Goal: Task Accomplishment & Management: Manage account settings

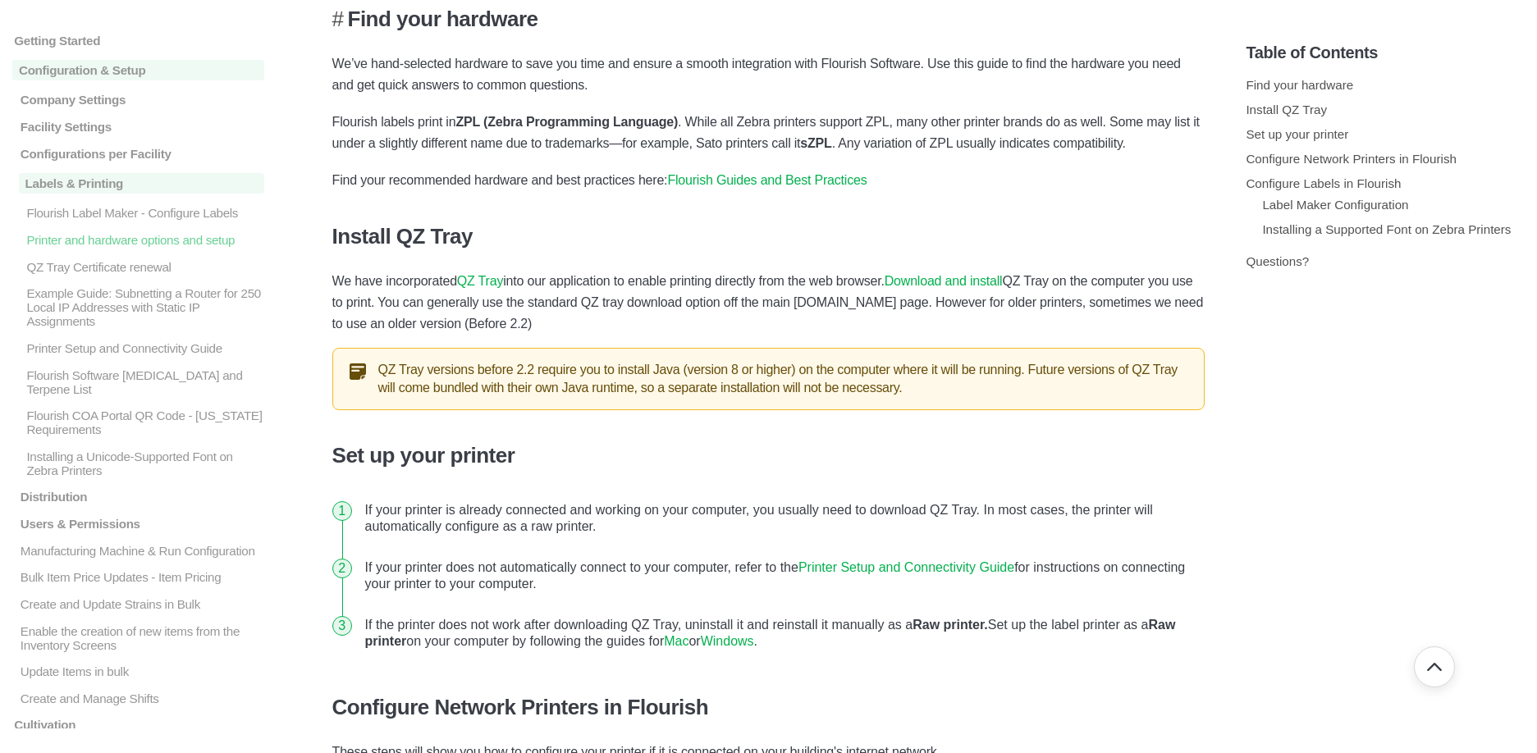
scroll to position [265, 0]
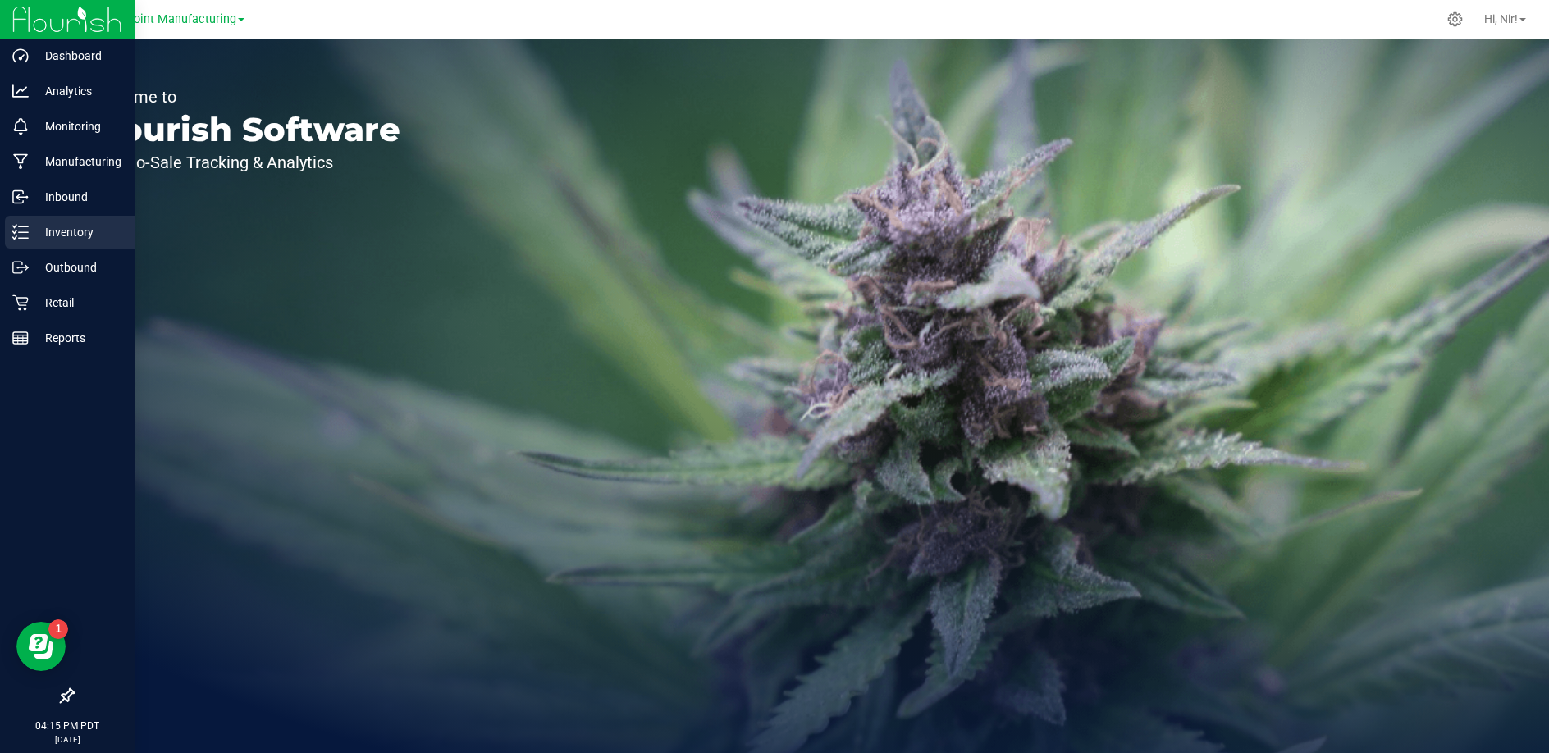
click at [34, 228] on p "Inventory" at bounding box center [78, 232] width 98 height 20
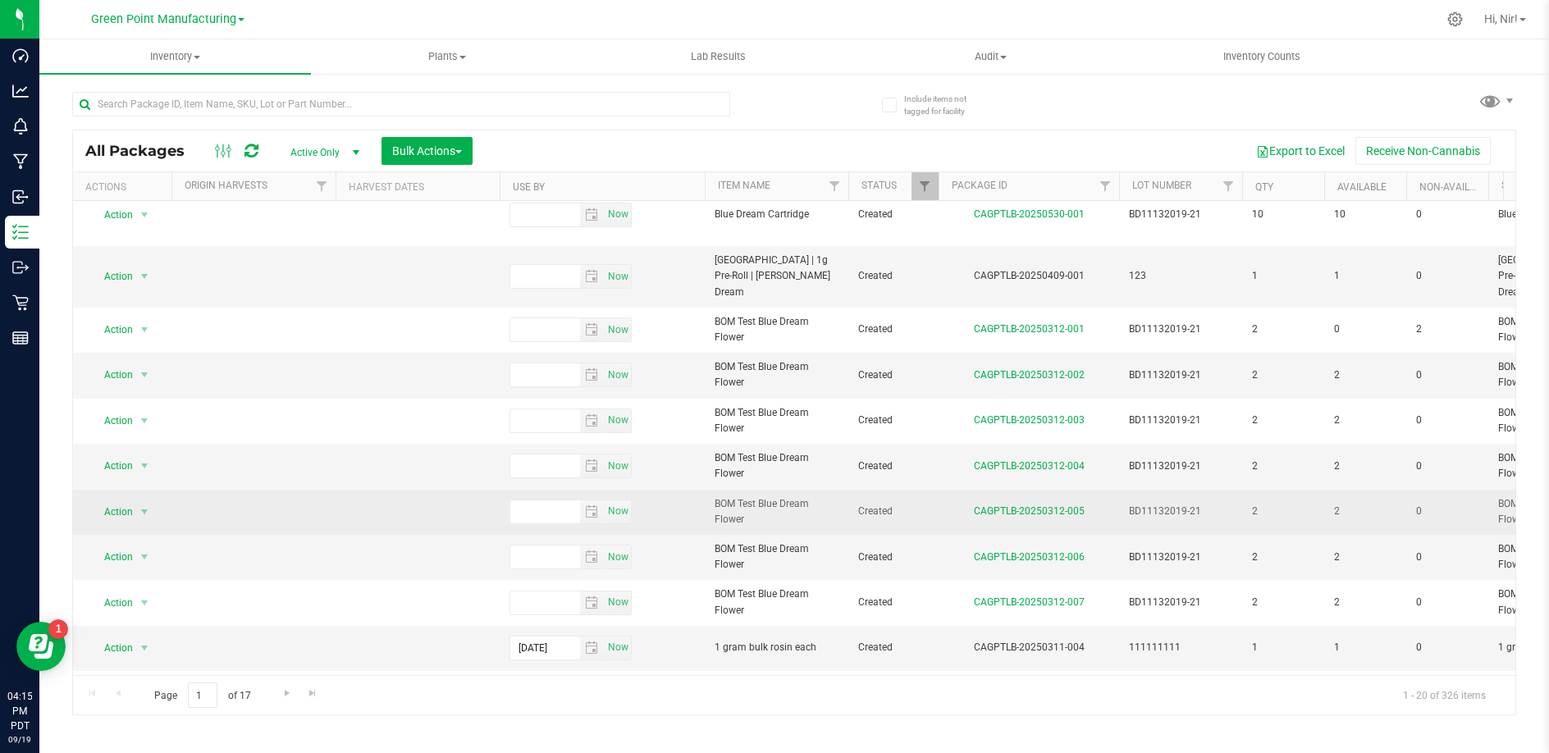
scroll to position [436, 0]
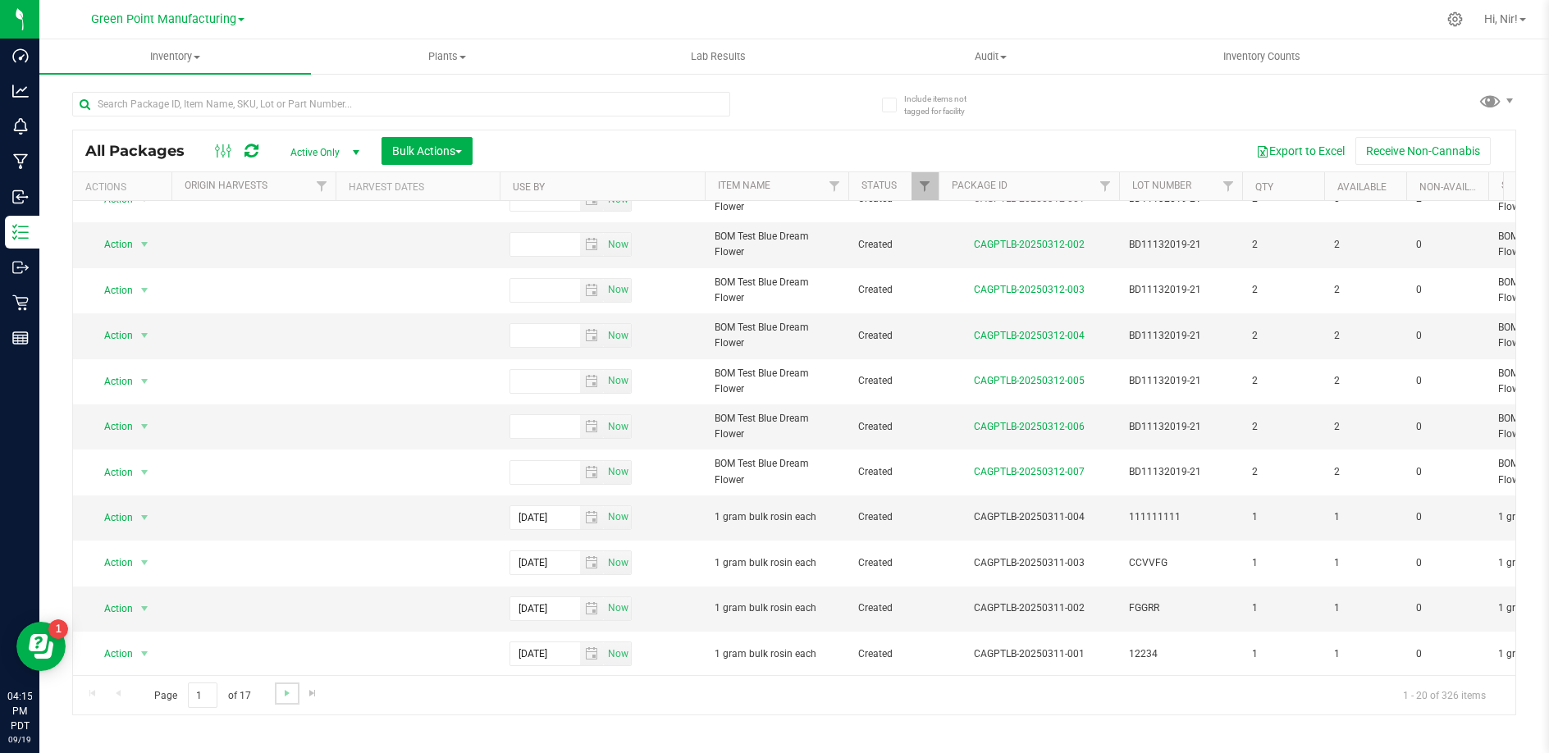
click at [292, 691] on link "Go to the next page" at bounding box center [287, 694] width 24 height 22
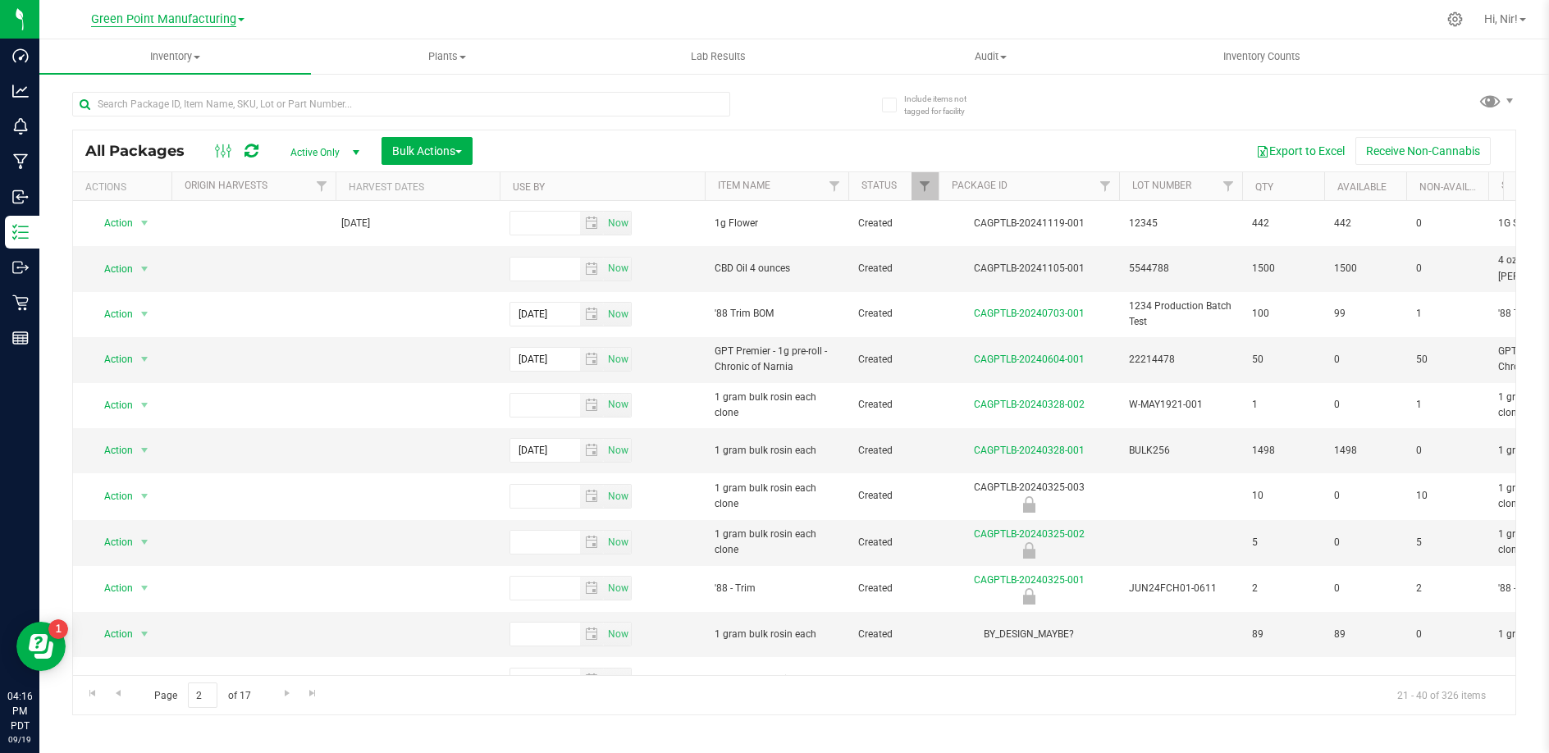
click at [203, 23] on span "Green Point Manufacturing" at bounding box center [163, 19] width 145 height 15
click at [210, 126] on link "Green Point Retail" at bounding box center [168, 123] width 240 height 22
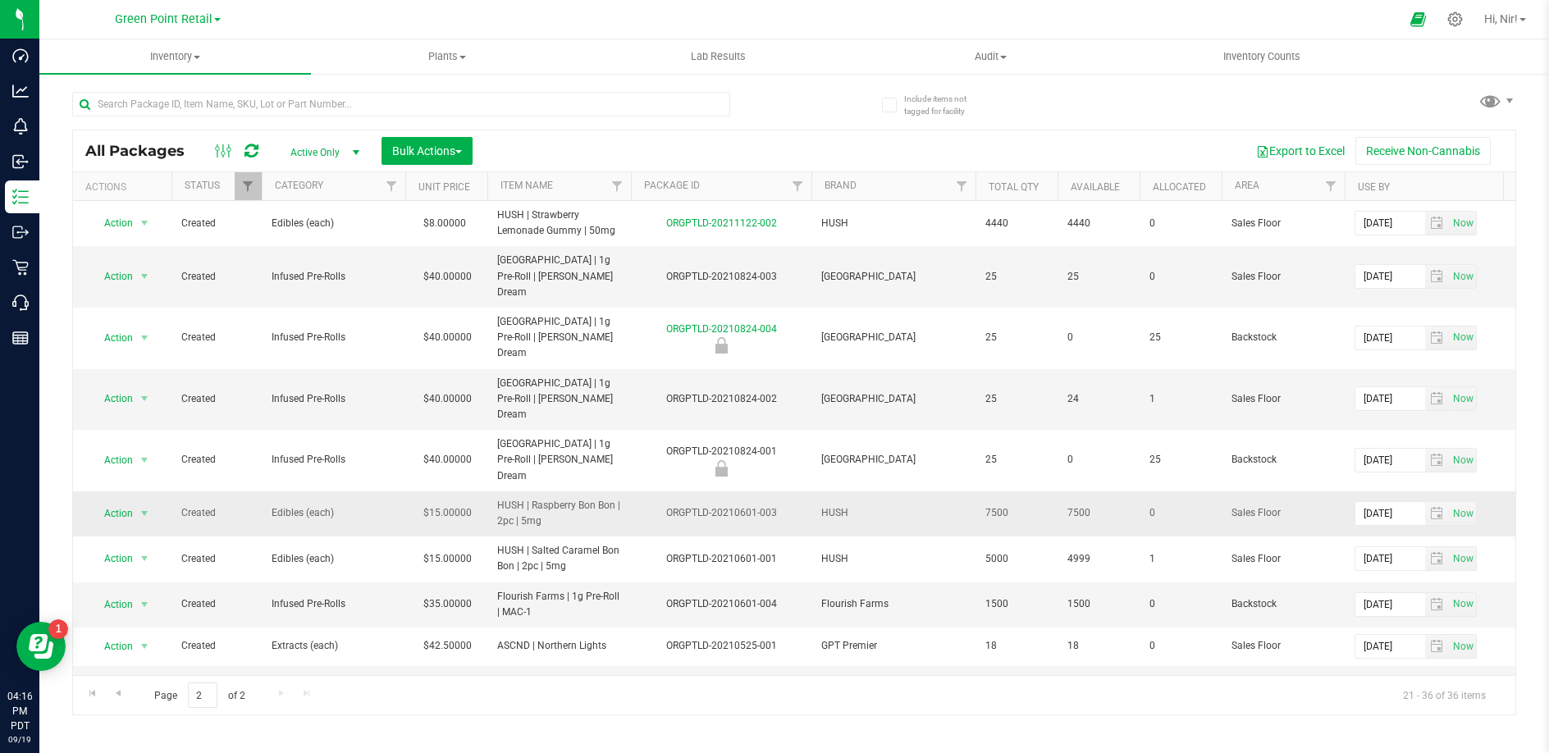
drag, startPoint x: 499, startPoint y: 441, endPoint x: 570, endPoint y: 459, distance: 73.6
click at [570, 498] on span "HUSH | Raspberry Bon Bon | 2pc | 5mg" at bounding box center [559, 513] width 124 height 31
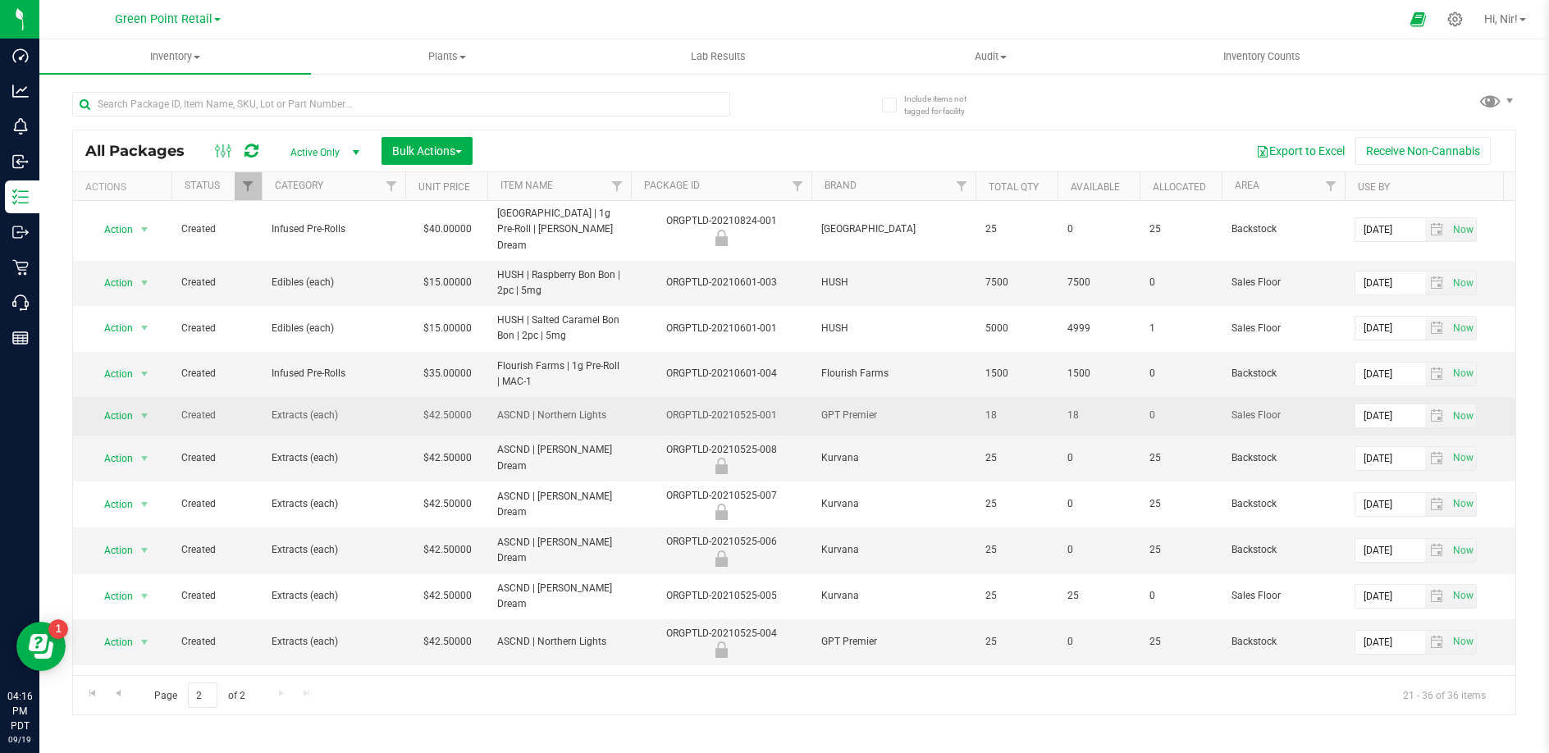
scroll to position [256, 0]
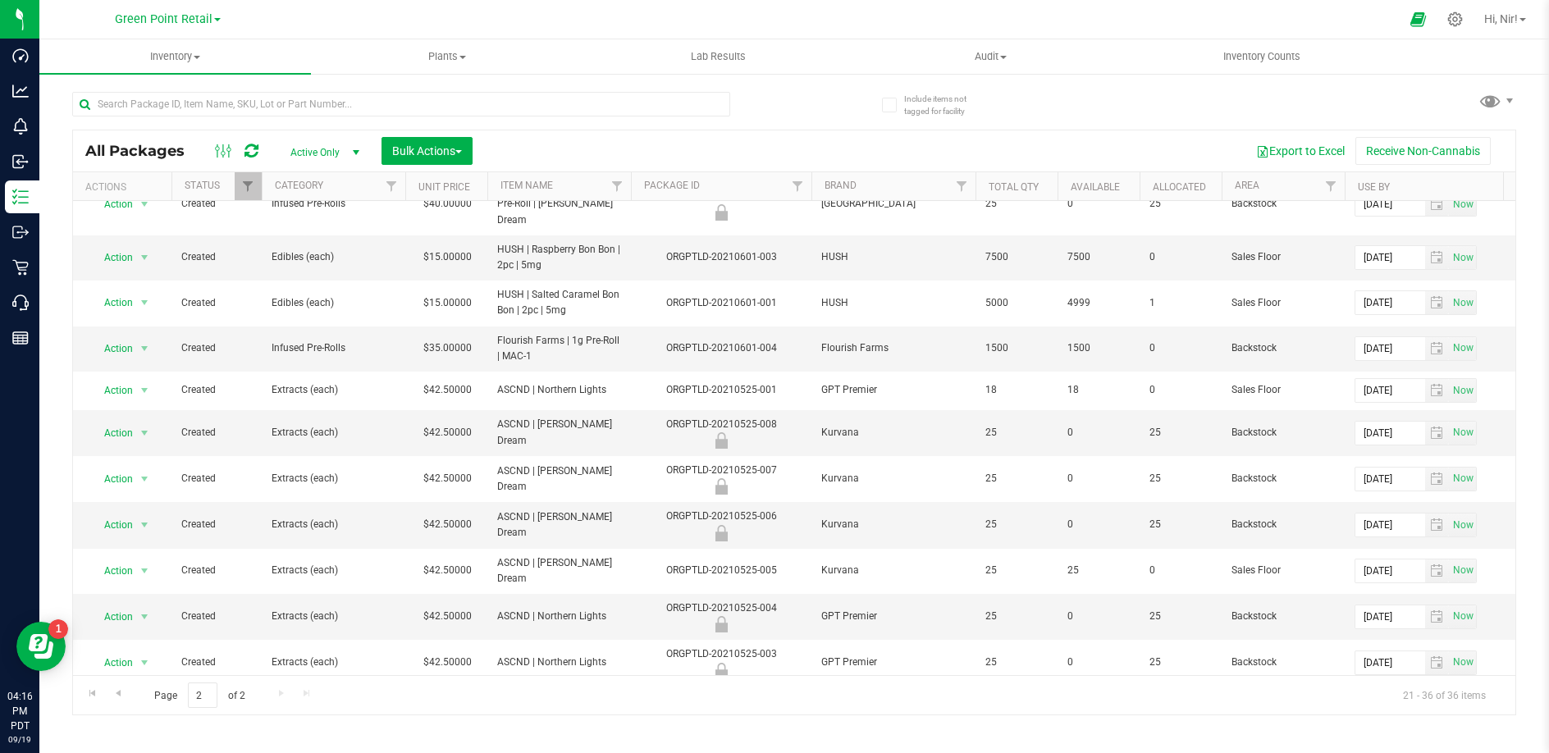
click at [284, 693] on div "Page 2 of 2 21 - 36 of 36 items" at bounding box center [794, 694] width 1442 height 39
click at [113, 697] on span "Go to the previous page" at bounding box center [118, 693] width 13 height 13
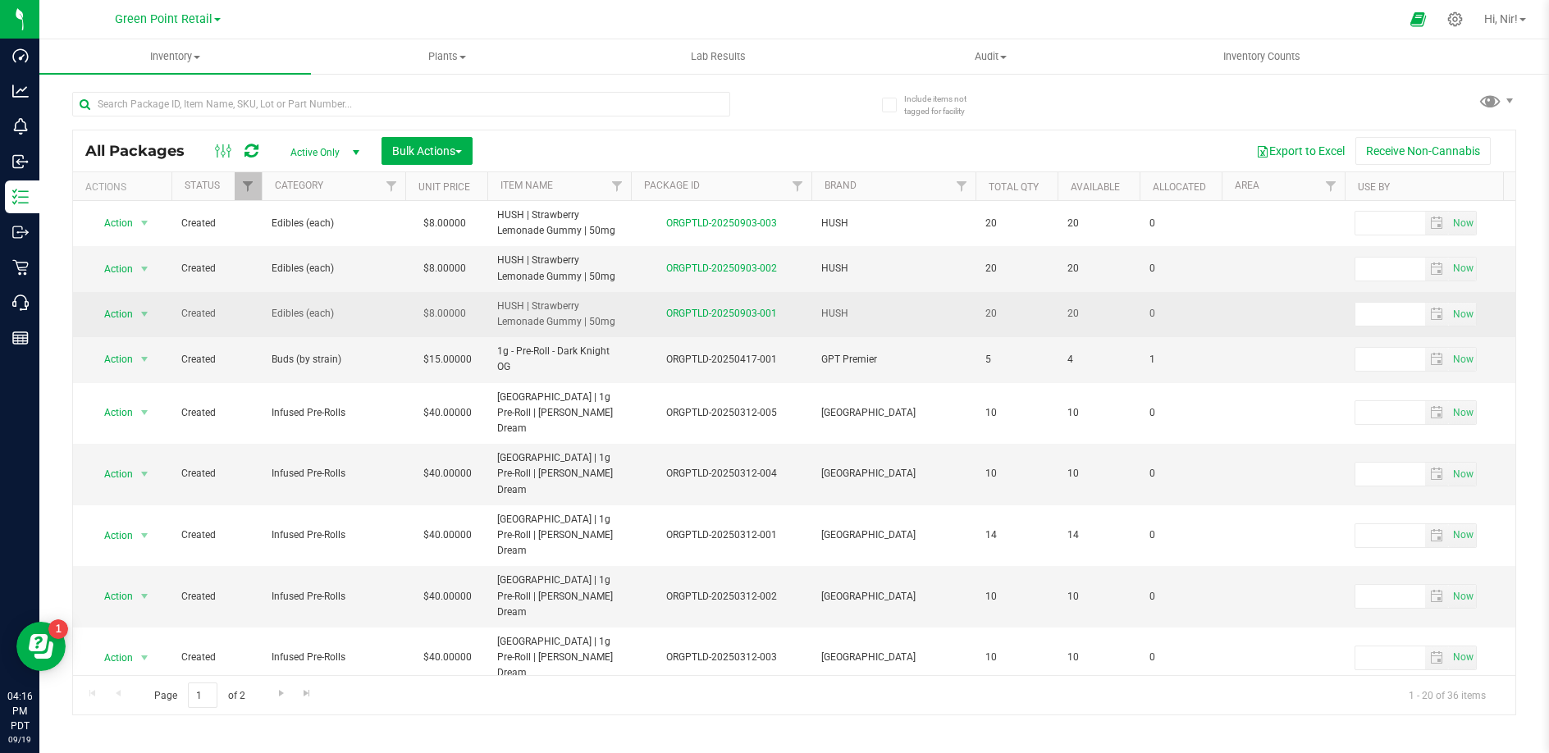
drag, startPoint x: 497, startPoint y: 302, endPoint x: 618, endPoint y: 334, distance: 124.8
click at [620, 332] on td "HUSH | Strawberry Lemonade Gummy | 50mg" at bounding box center [559, 314] width 144 height 45
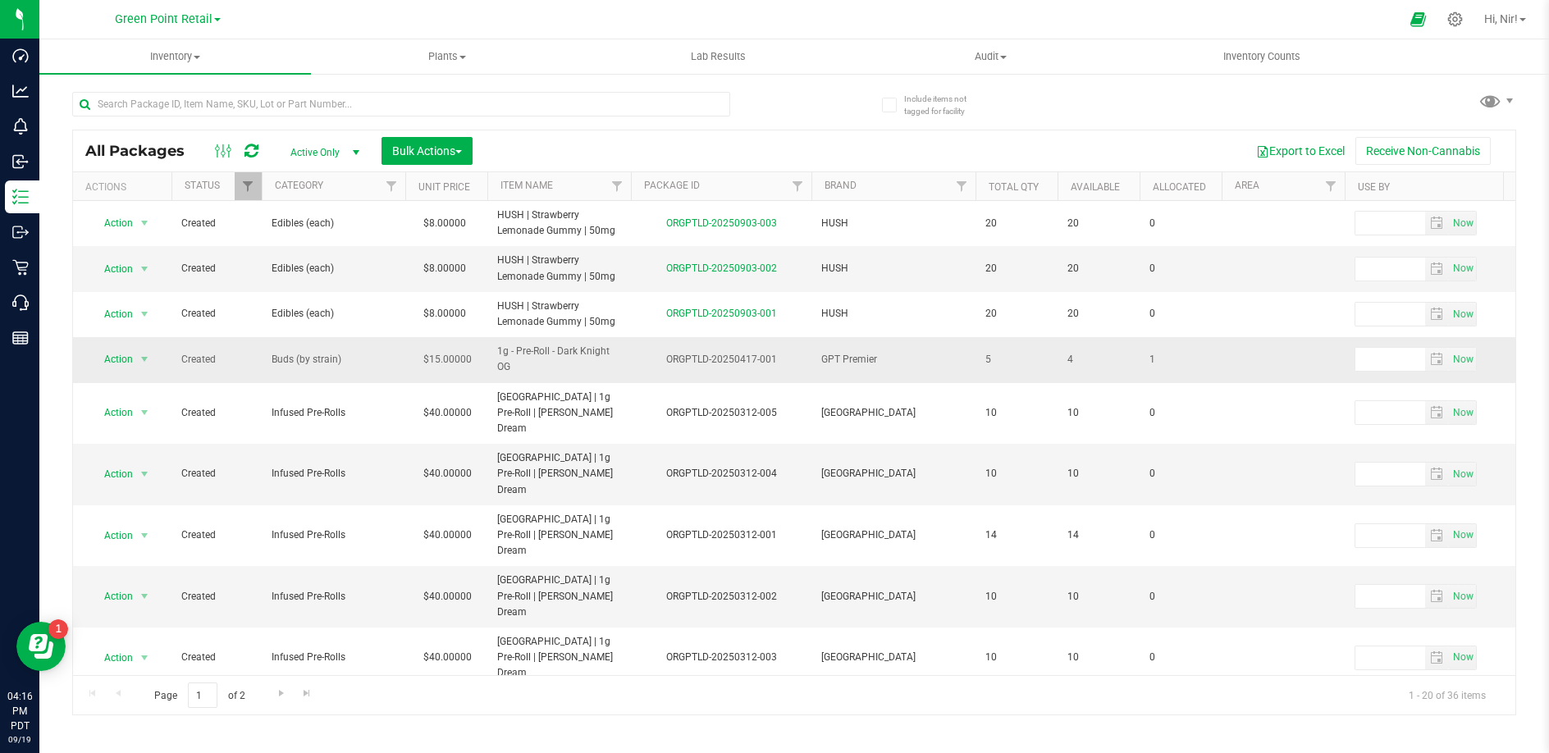
copy span "HUSH | Strawberry Lemonade Gummy | 50mg"
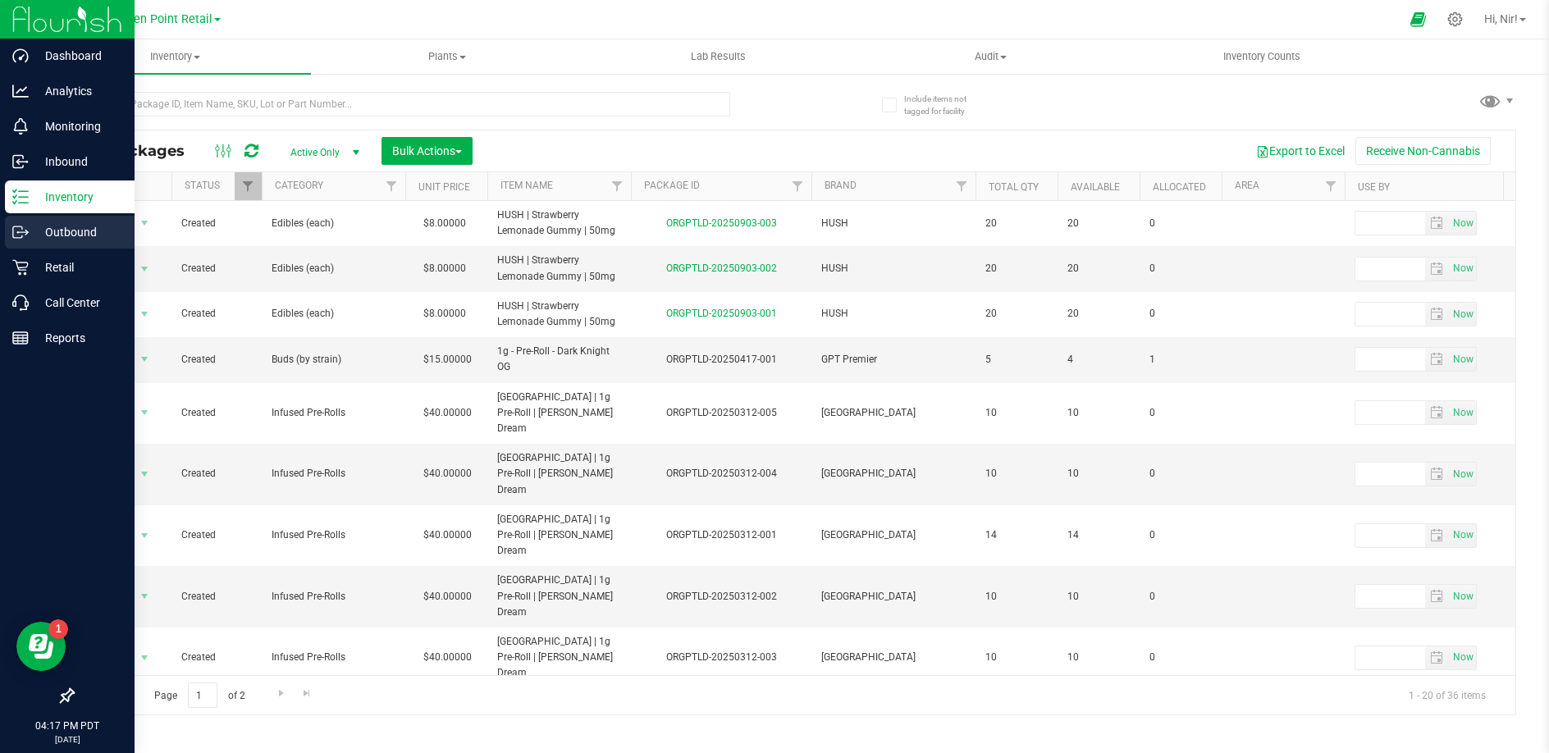
click at [25, 233] on icon at bounding box center [20, 232] width 16 height 16
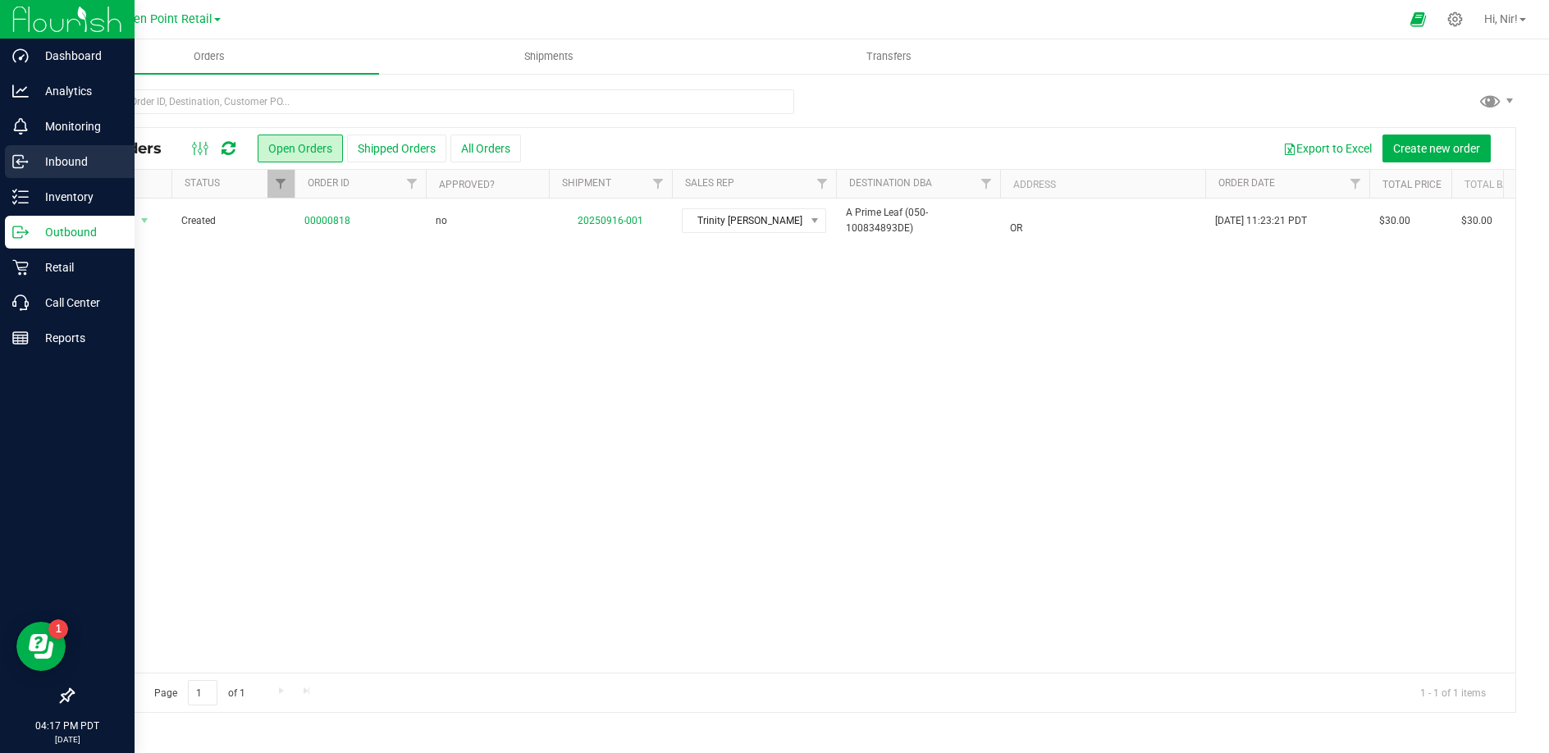
click at [29, 157] on p "Inbound" at bounding box center [78, 162] width 98 height 20
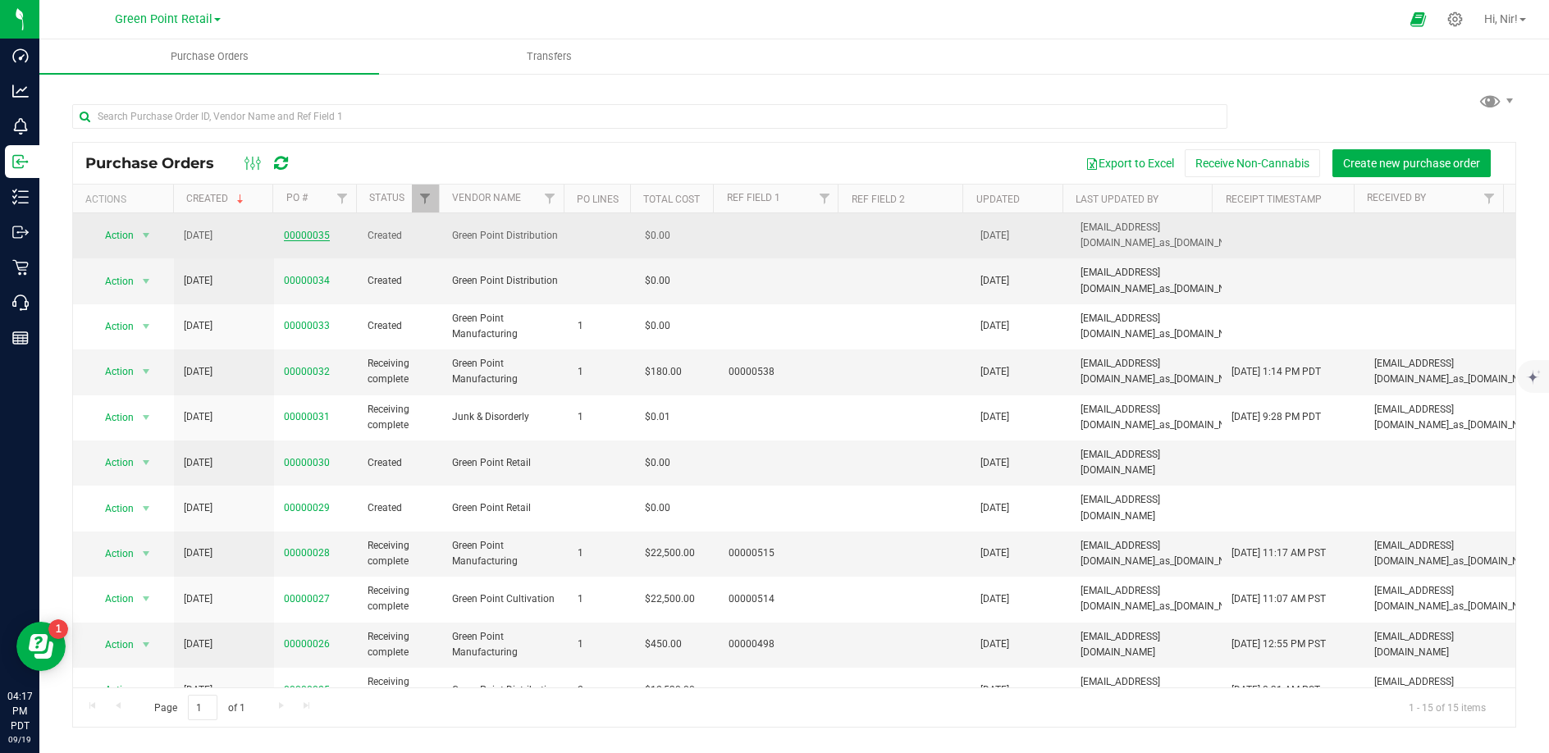
click at [306, 230] on link "00000035" at bounding box center [307, 235] width 46 height 11
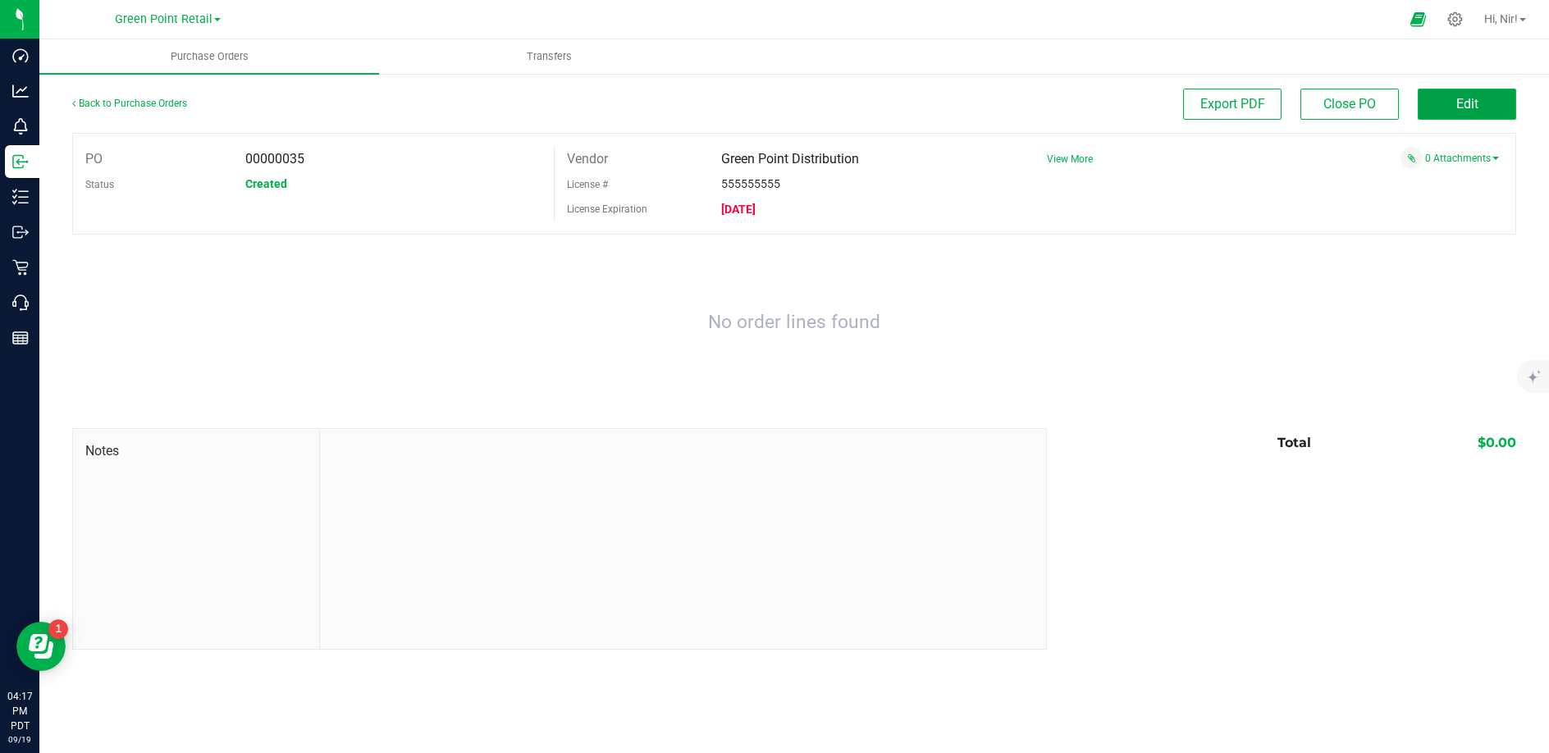
click at [1462, 112] on button "Edit" at bounding box center [1467, 104] width 98 height 31
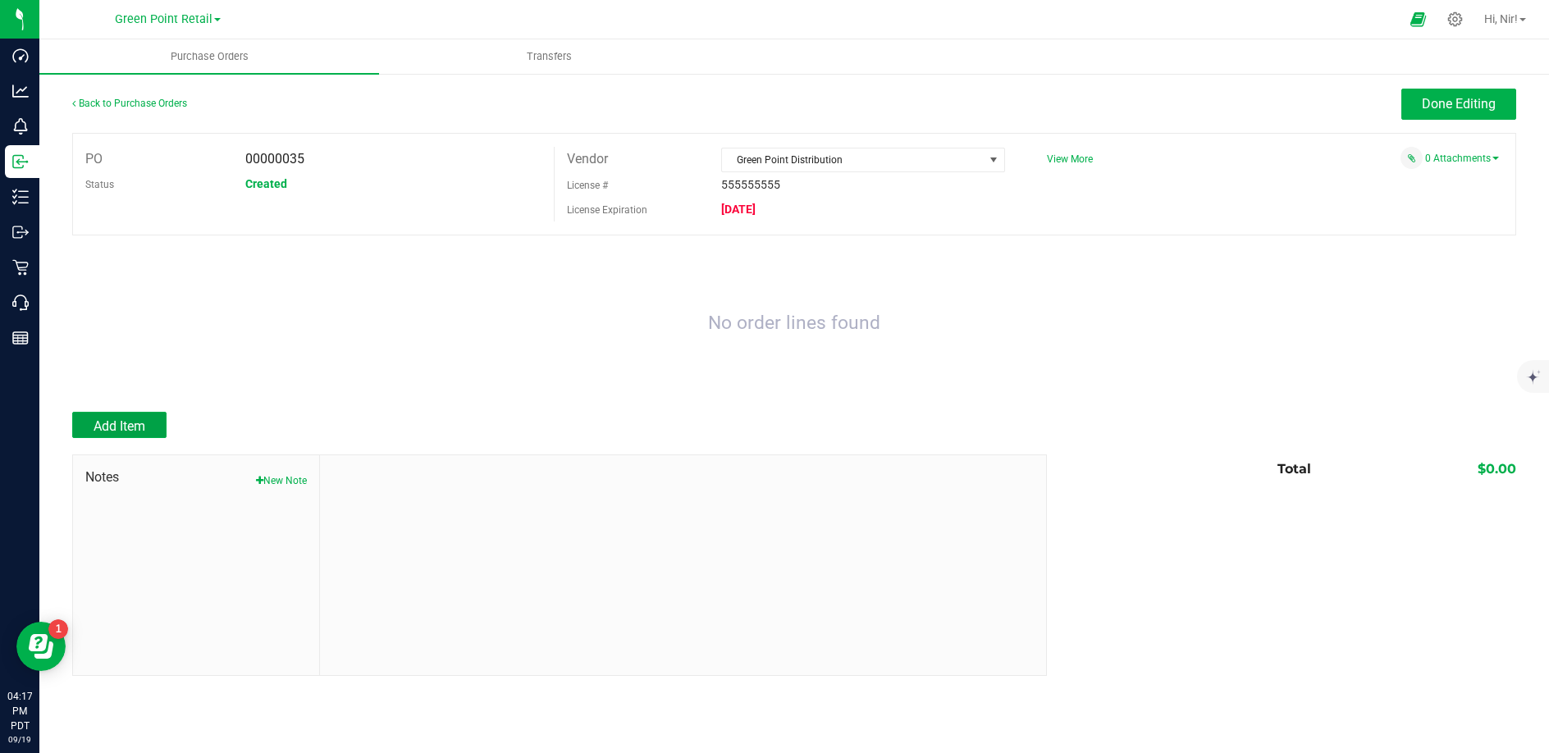
click at [139, 415] on button "Add Item" at bounding box center [119, 425] width 94 height 26
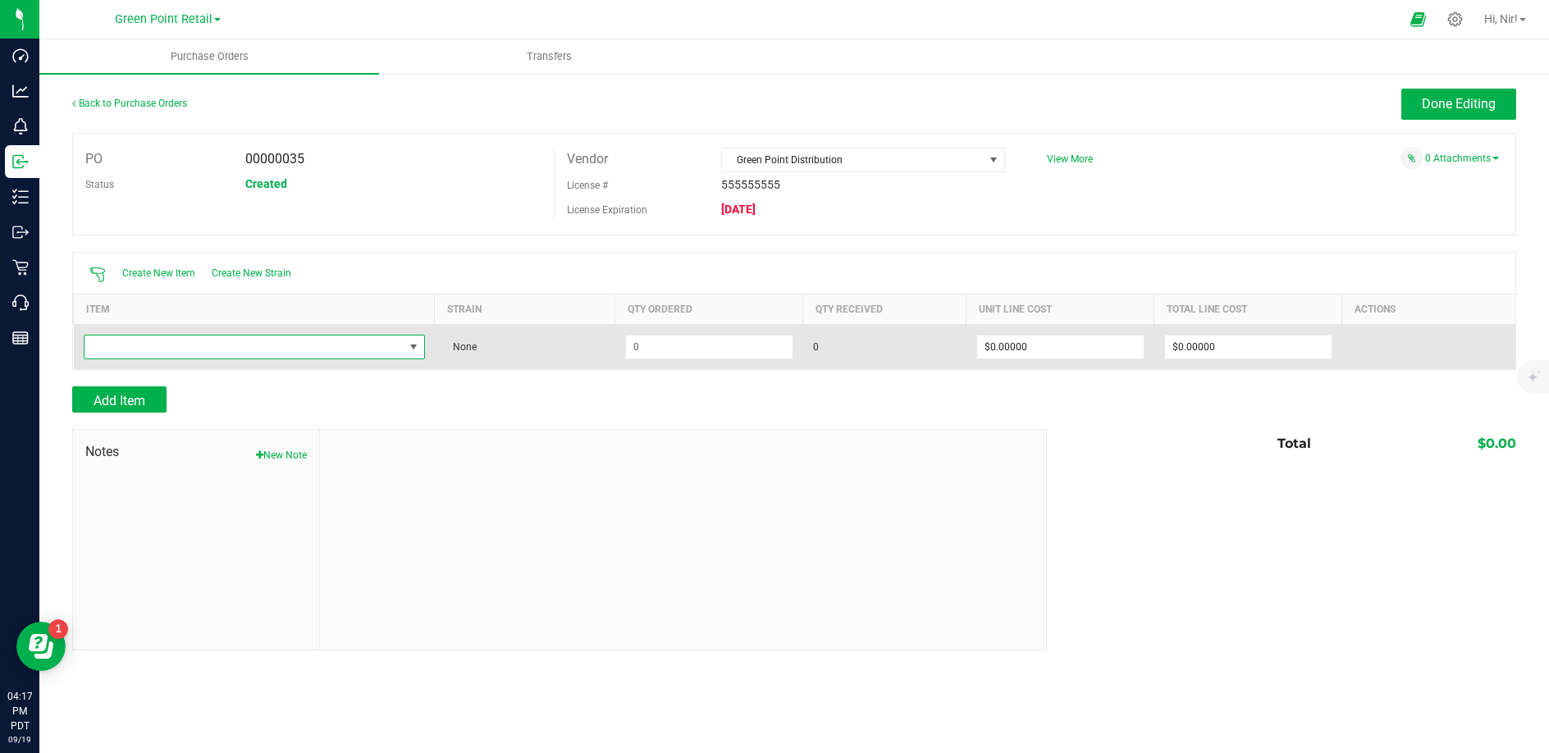
click at [414, 352] on span "NO DATA FOUND" at bounding box center [413, 347] width 13 height 13
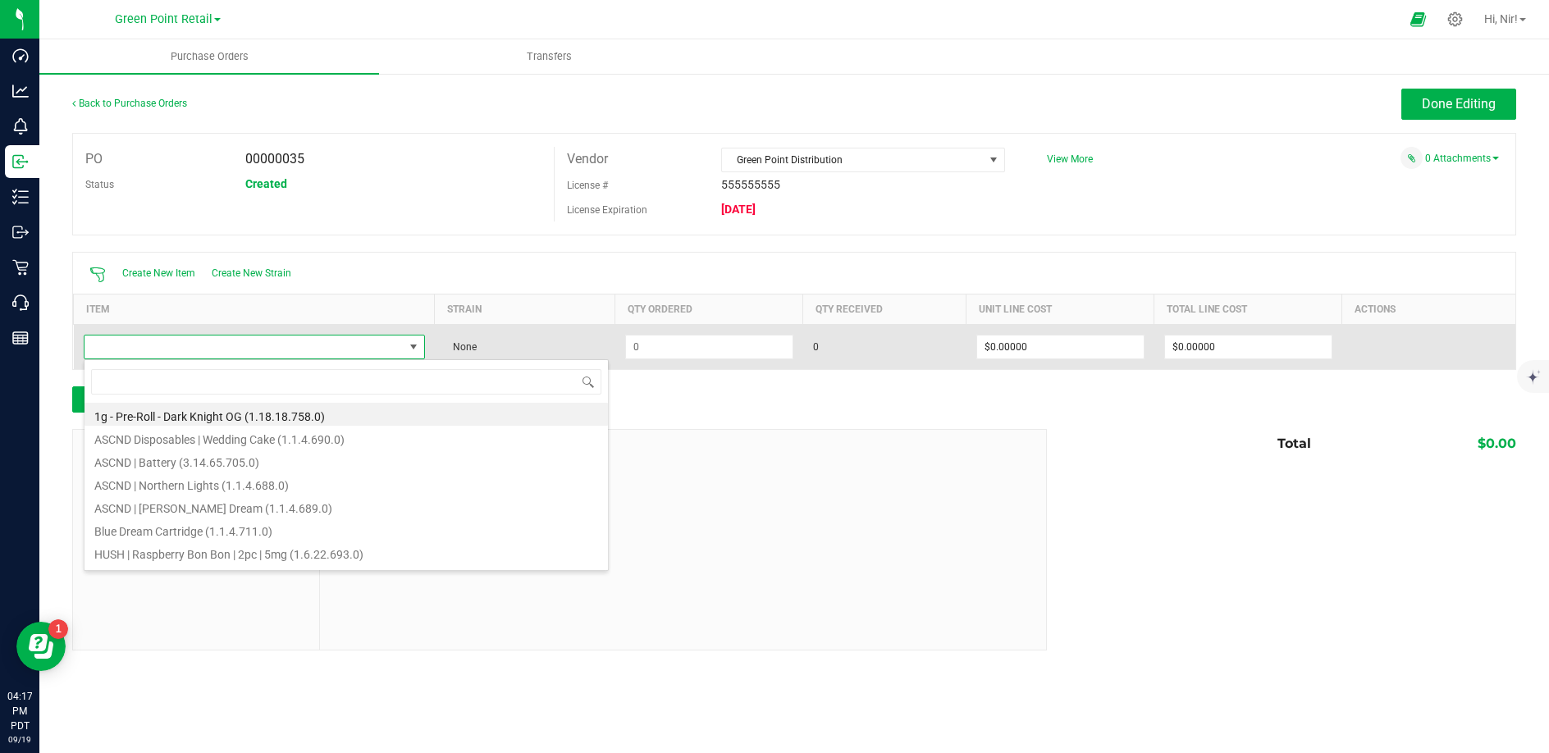
scroll to position [25, 341]
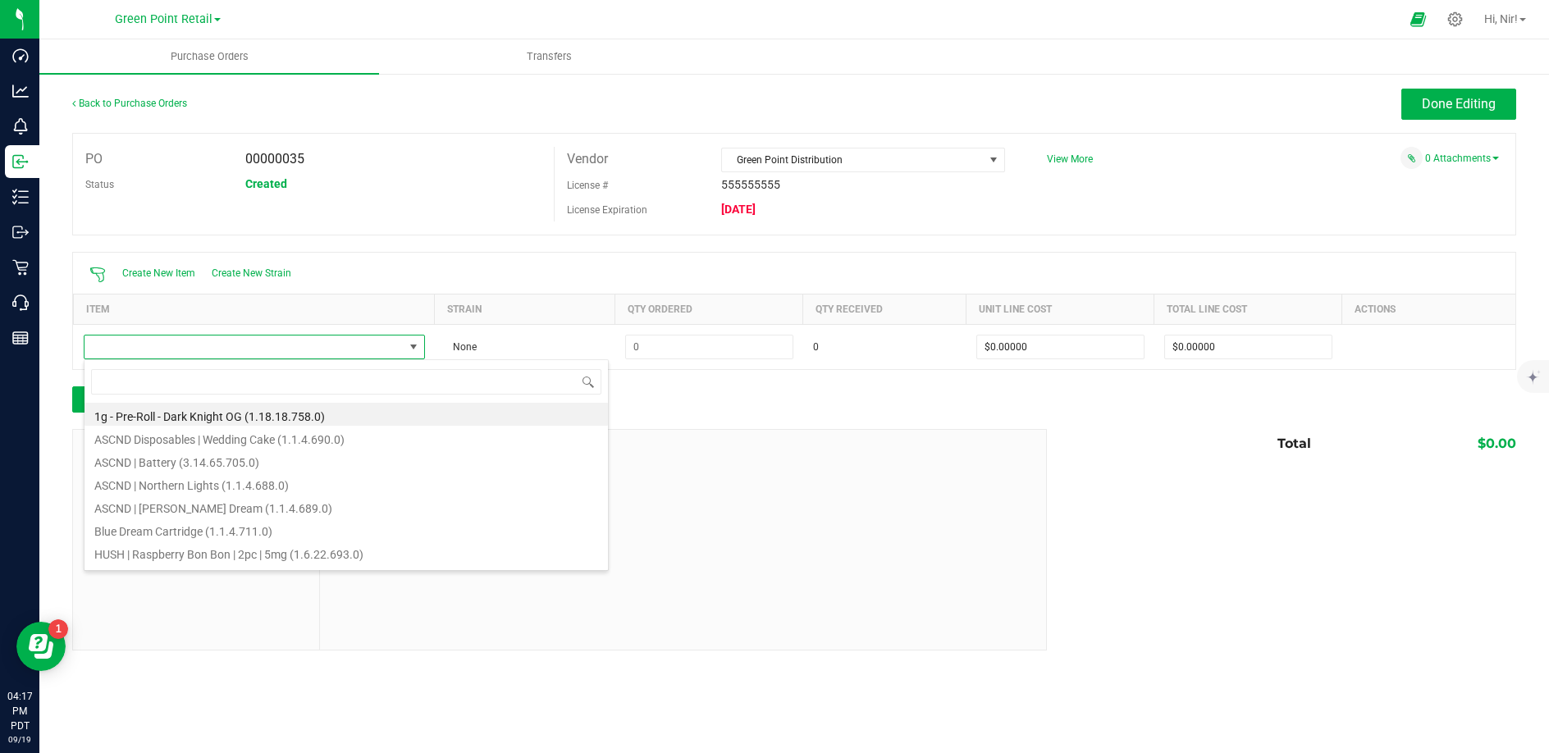
type input "HUSH | Strawberry Lemonade Gummy | 50mg"
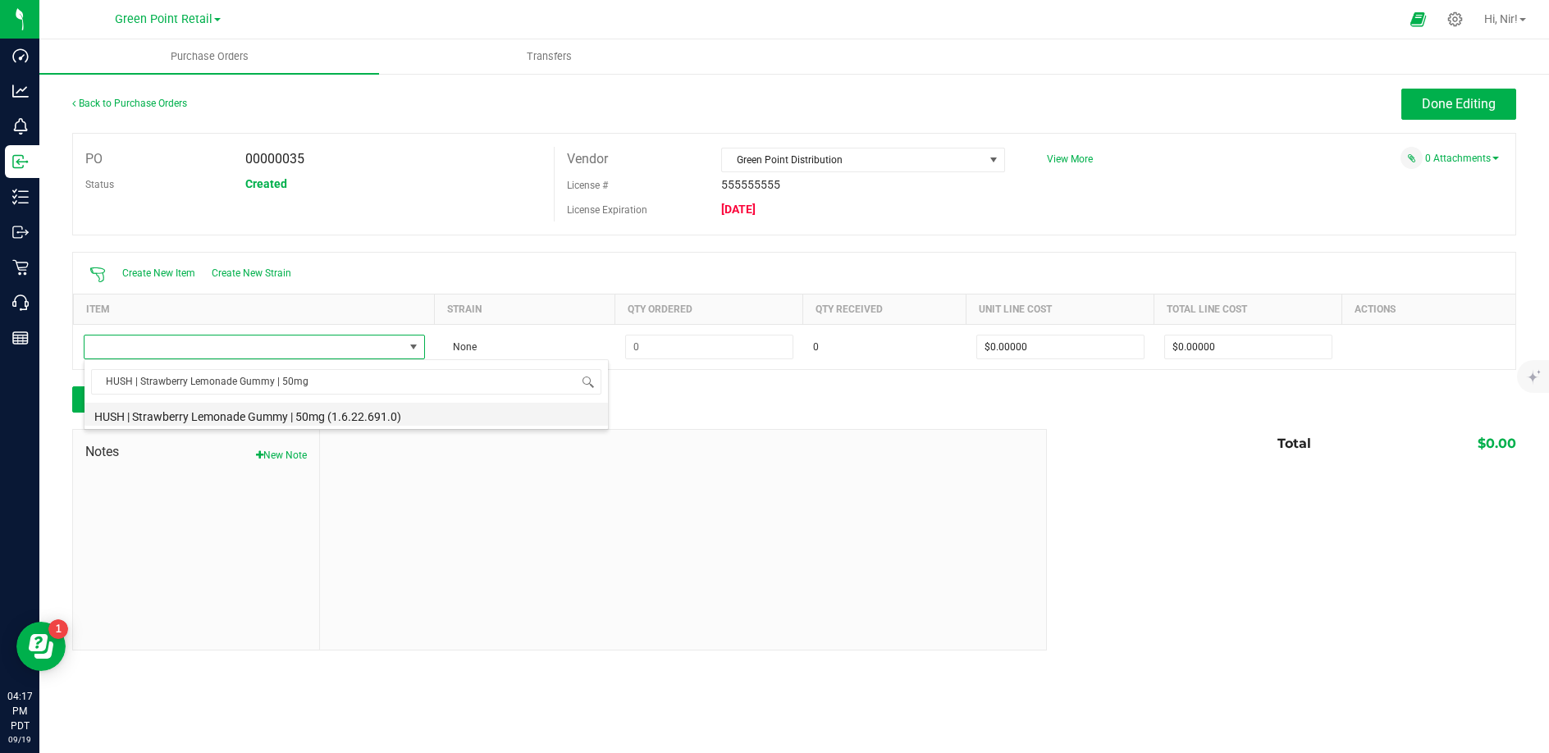
click at [344, 415] on li "HUSH | Strawberry Lemonade Gummy | 50mg (1.6.22.691.0)" at bounding box center [346, 414] width 523 height 23
type input "$3.21000"
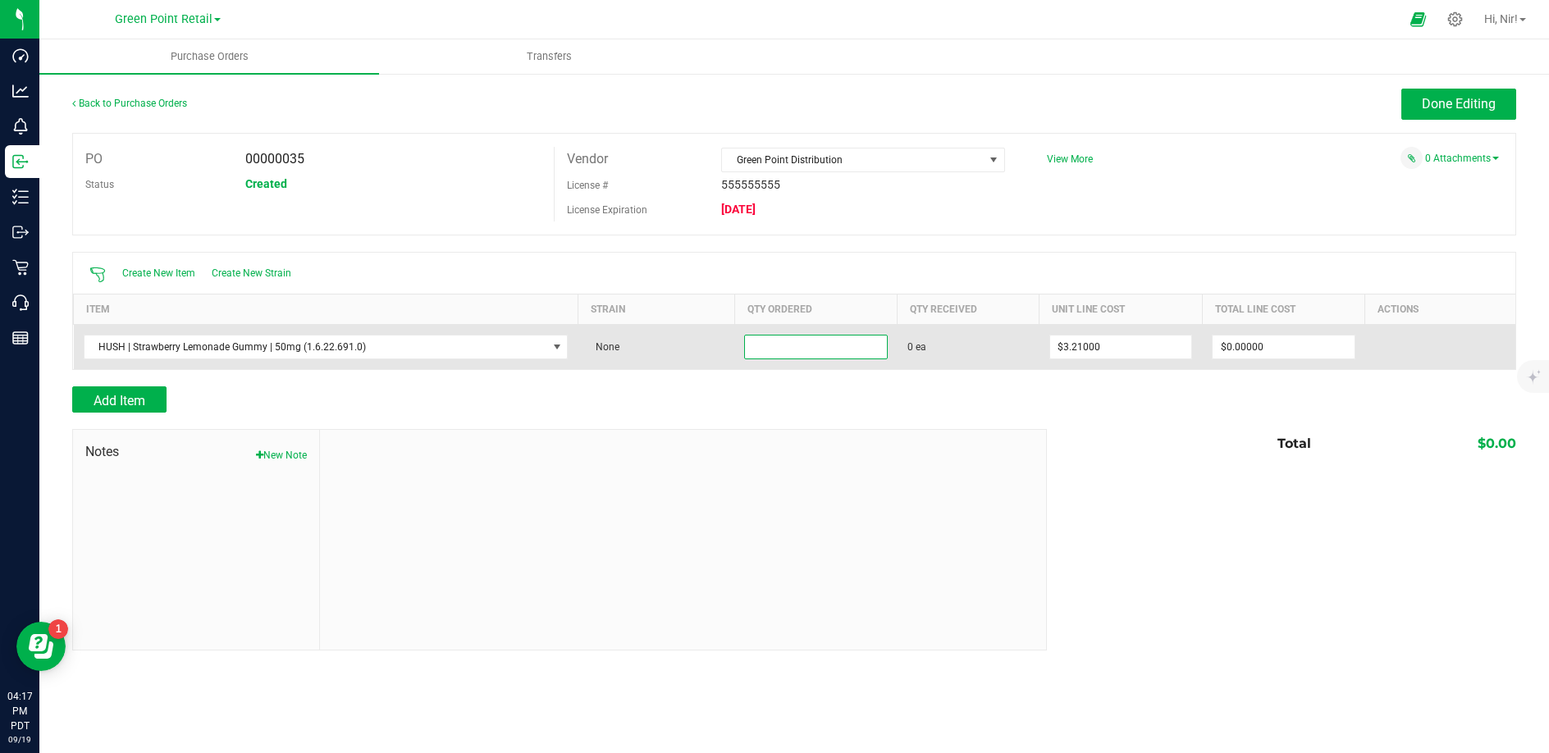
click at [788, 353] on input at bounding box center [816, 347] width 142 height 23
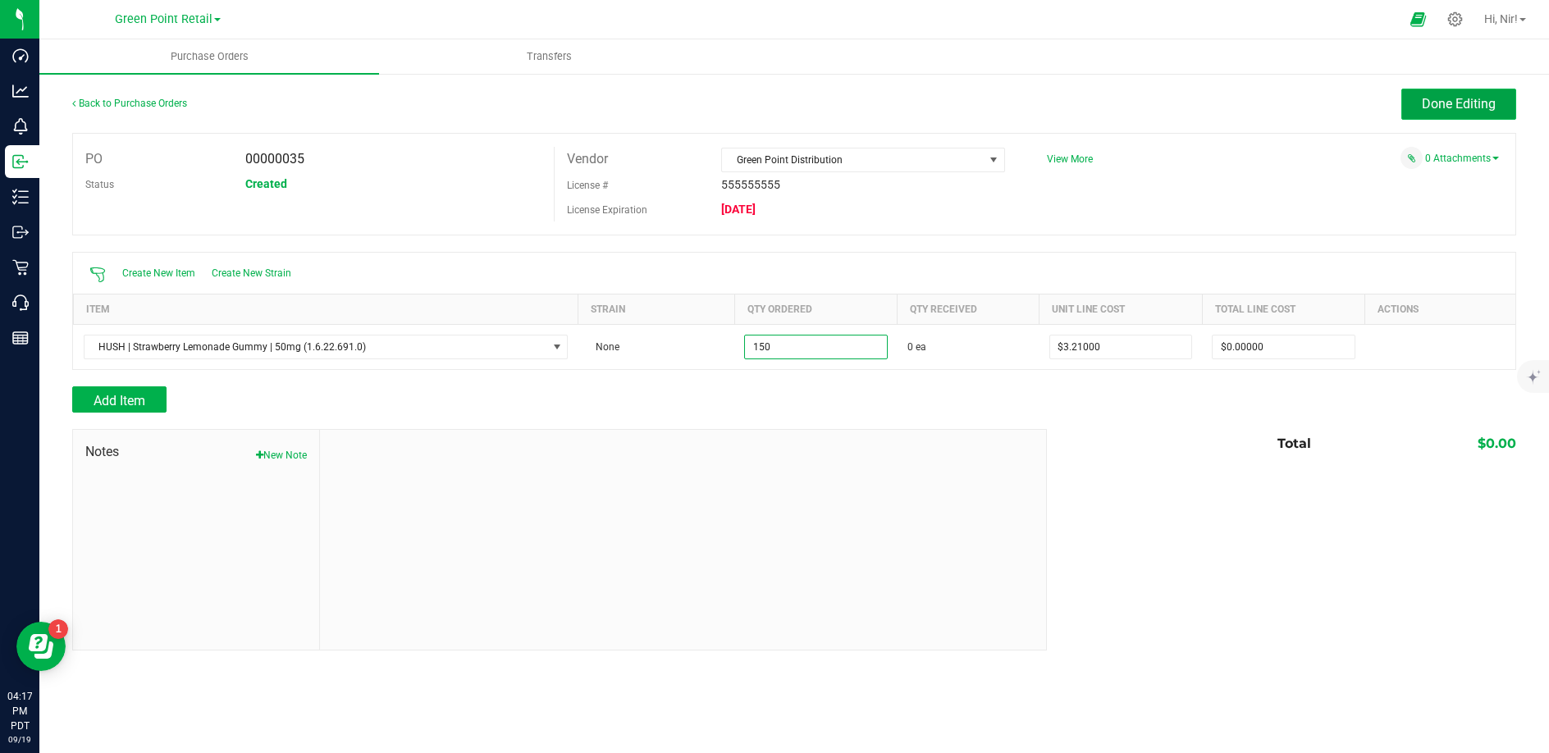
type input "150 ea"
click at [1465, 117] on button "Done Editing" at bounding box center [1458, 104] width 115 height 31
type input "$481.50000"
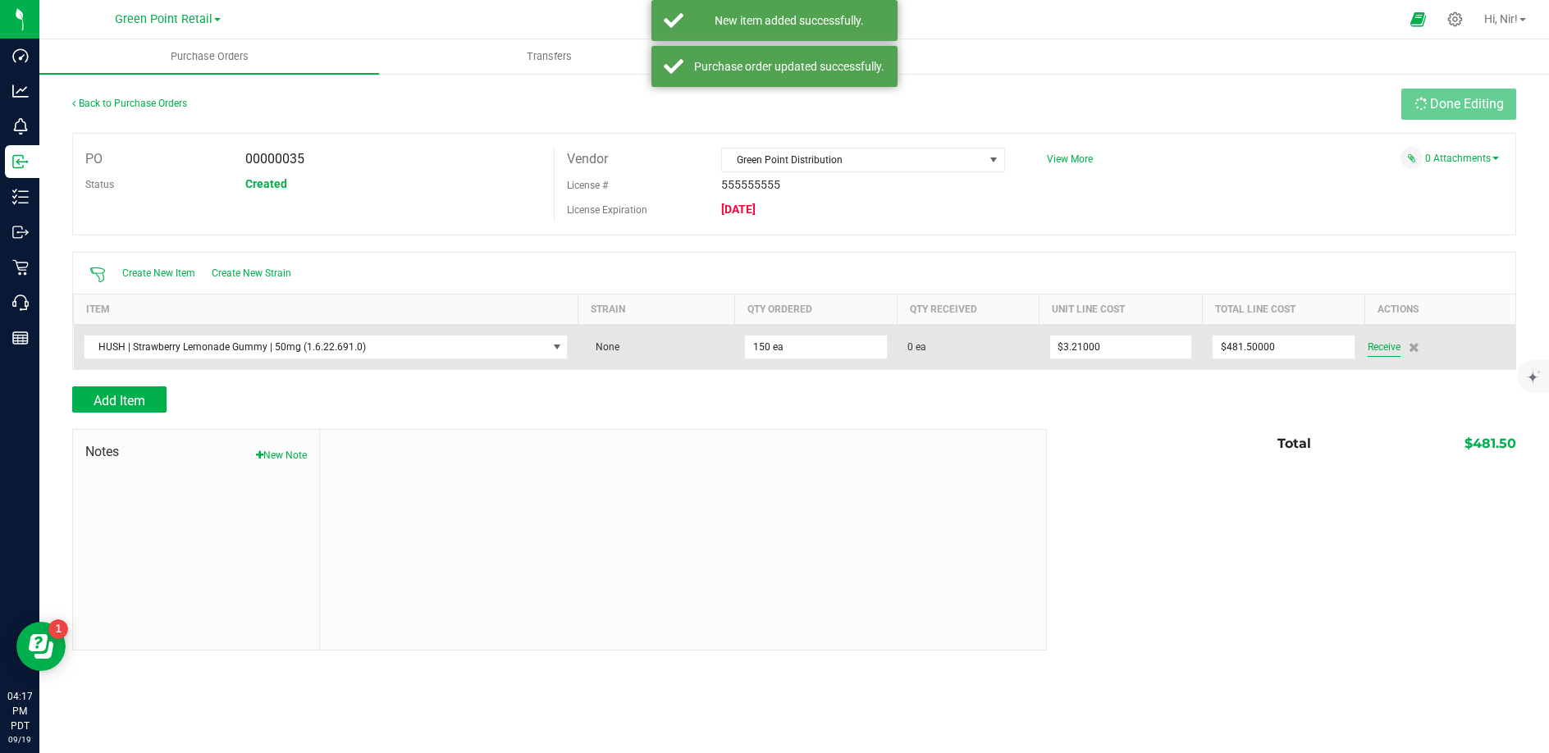
click at [1387, 345] on span "Receive" at bounding box center [1384, 347] width 33 height 20
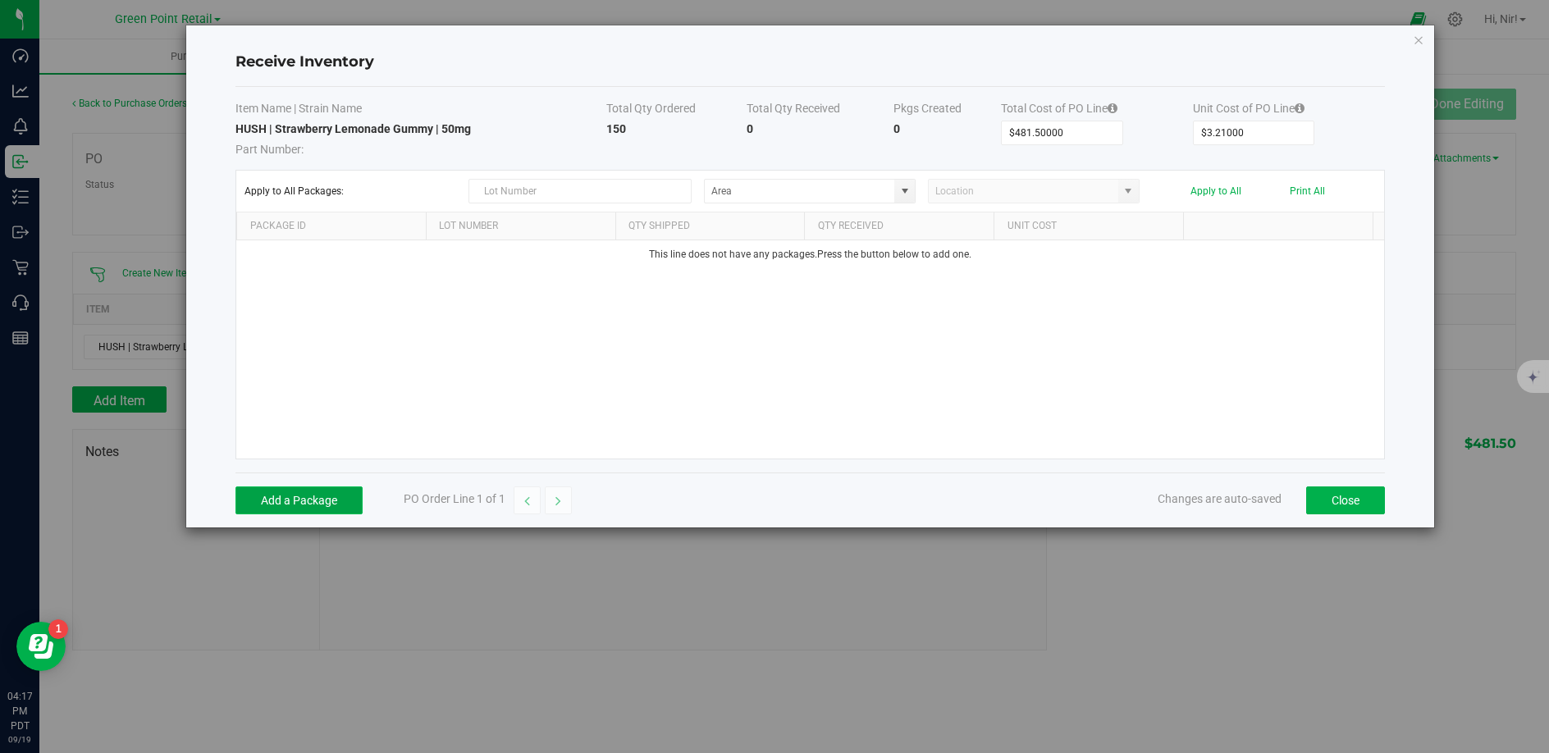
click at [308, 504] on button "Add a Package" at bounding box center [298, 501] width 127 height 28
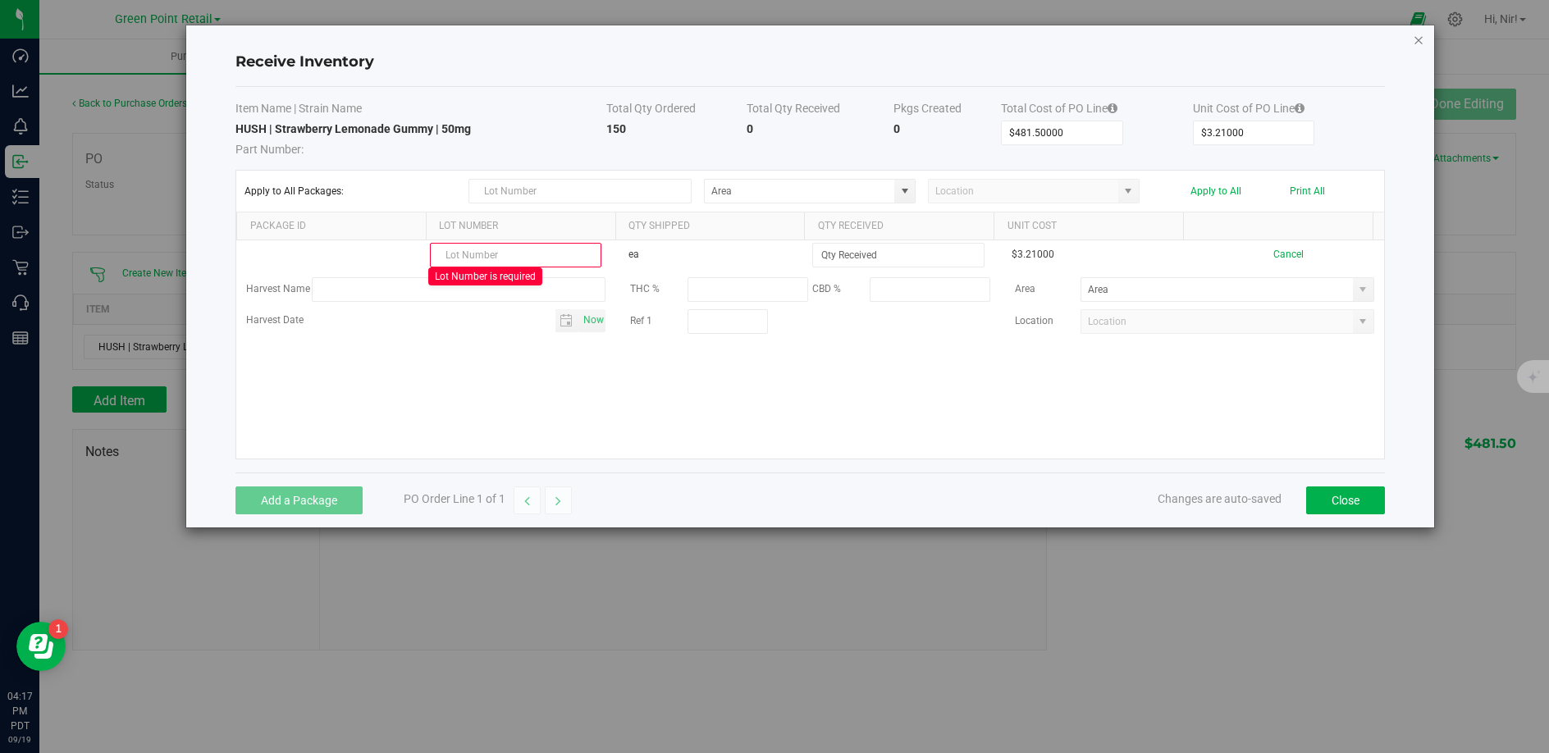
click at [1415, 42] on icon "Close modal" at bounding box center [1418, 40] width 11 height 20
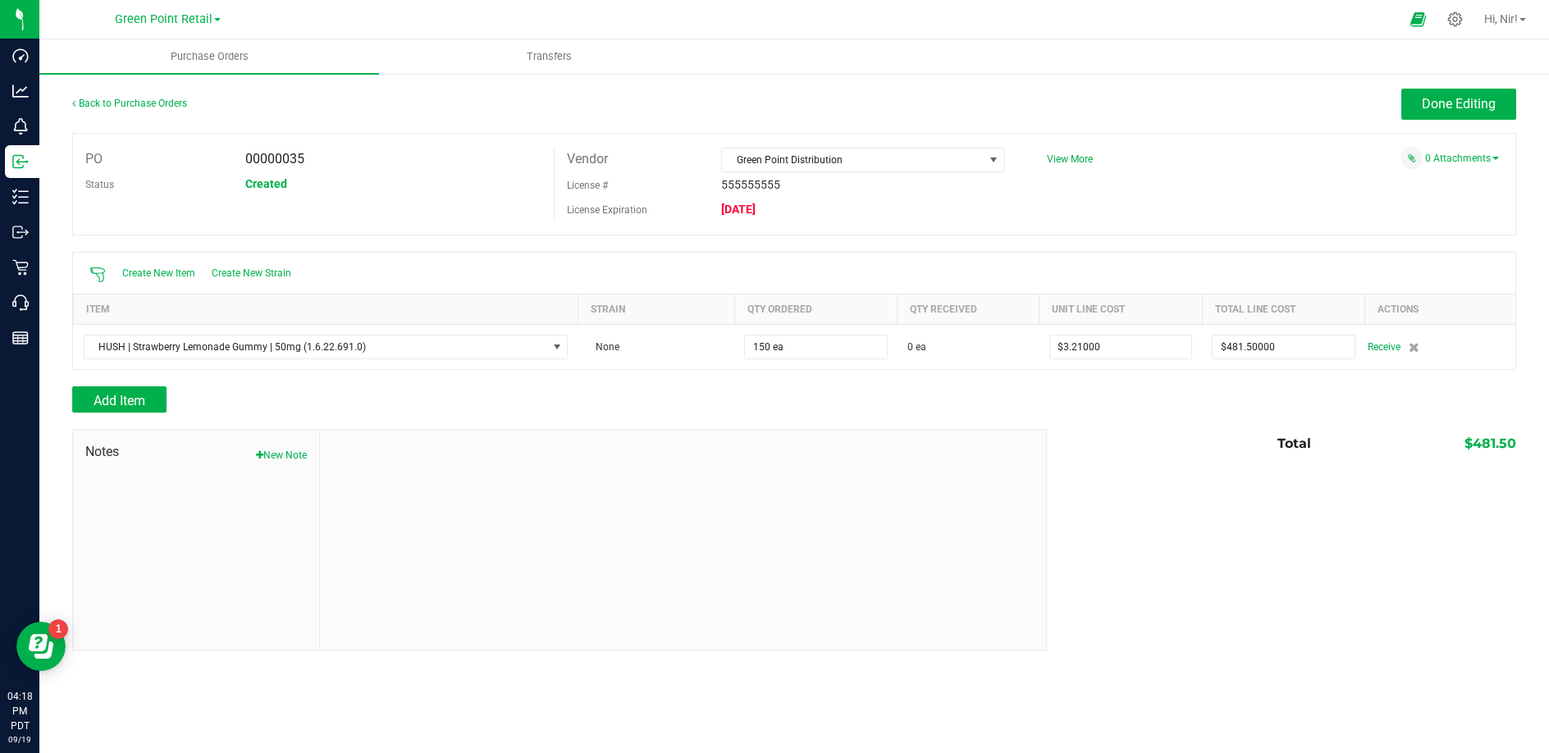
click at [291, 164] on span "00000035" at bounding box center [274, 159] width 59 height 16
click at [292, 164] on span "00000035" at bounding box center [274, 159] width 59 height 16
copy span "00000035"
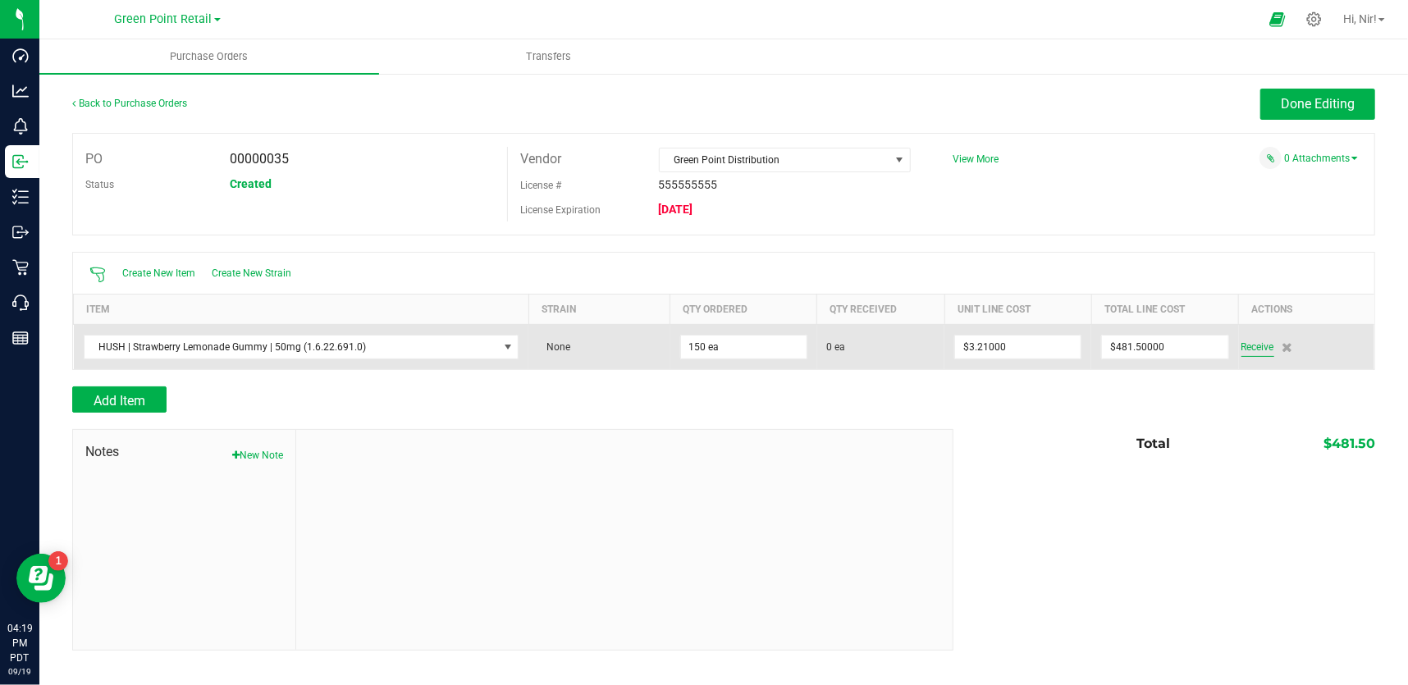
click at [1264, 343] on span "Receive" at bounding box center [1257, 347] width 33 height 20
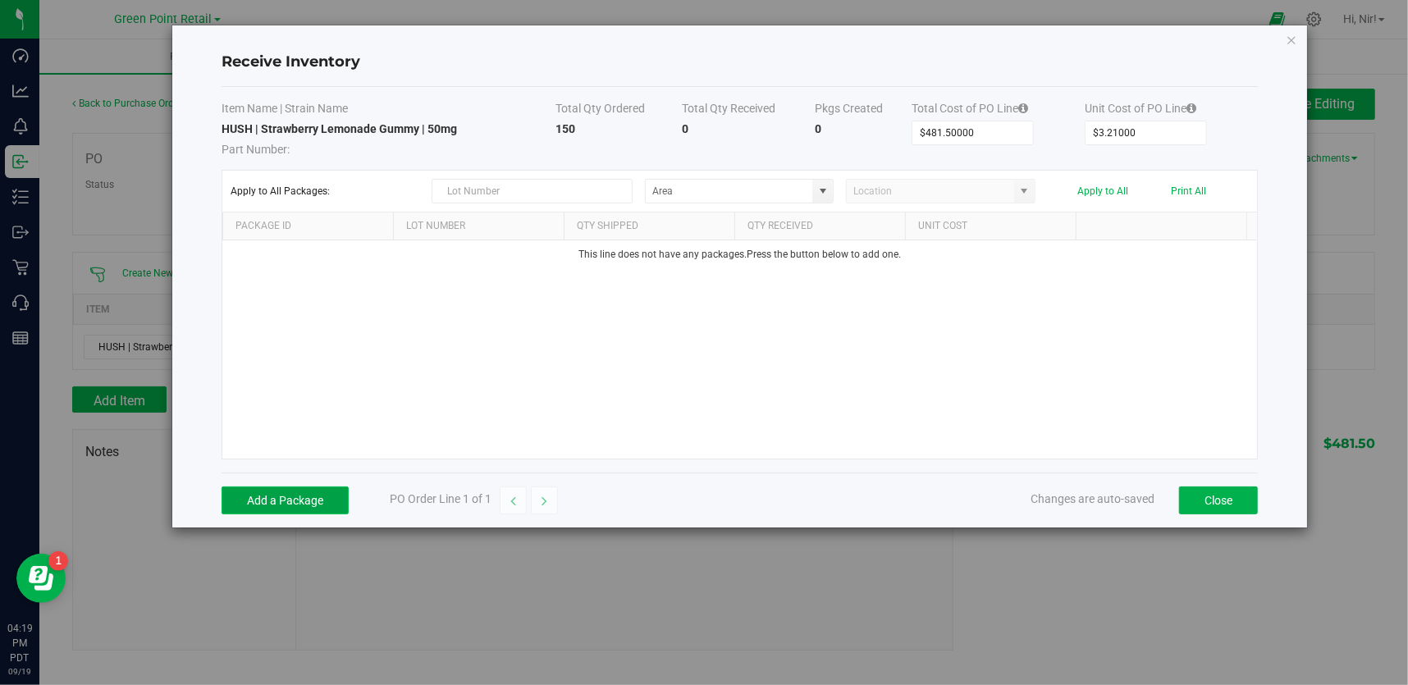
click at [298, 491] on button "Add a Package" at bounding box center [285, 501] width 127 height 28
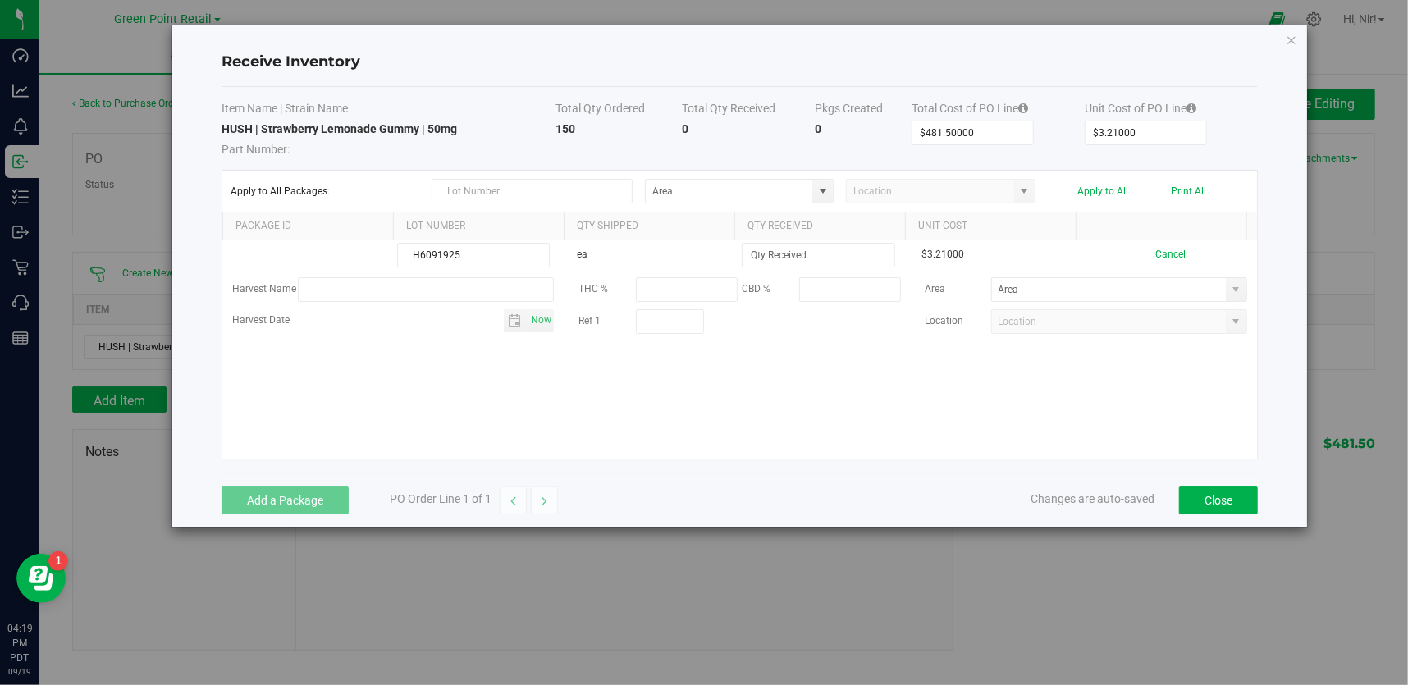
type input "H6091925"
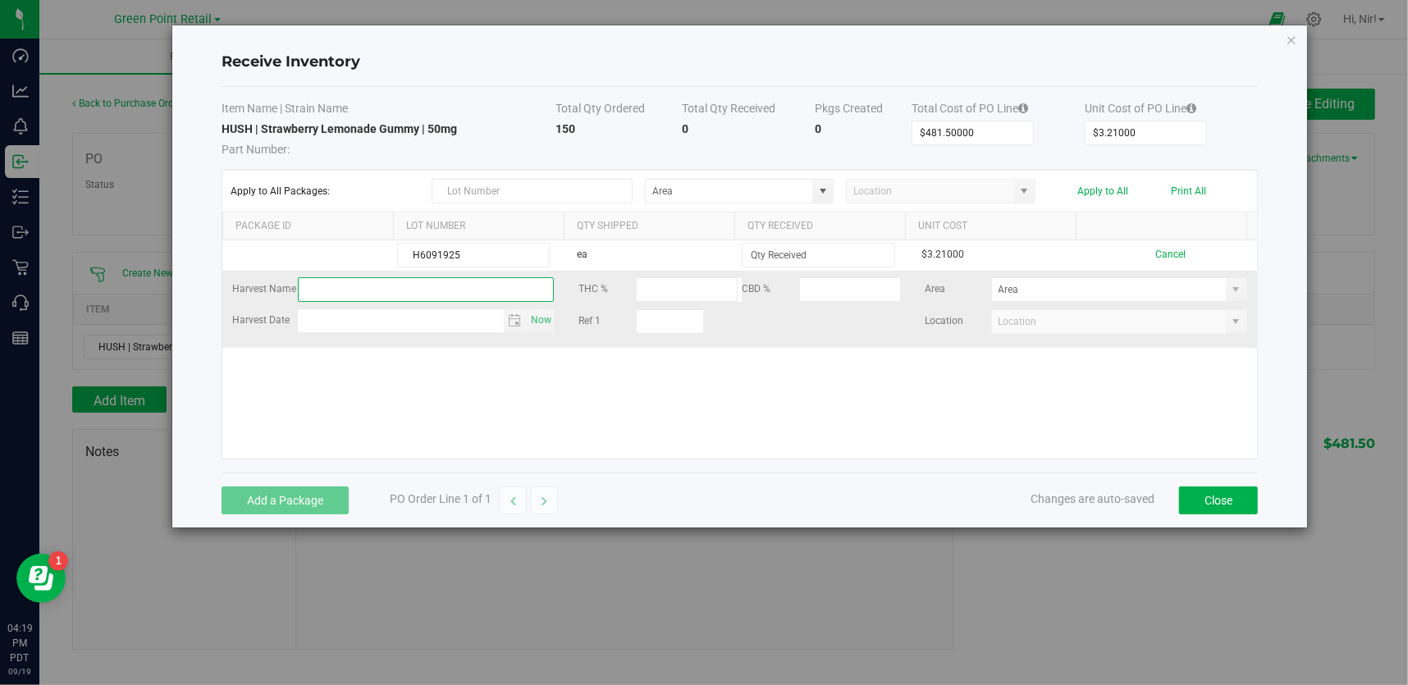
click at [350, 291] on input "text" at bounding box center [426, 289] width 256 height 25
paste input "My HUSH Harvest"
type input "My HUSH Harvest"
click at [535, 321] on span "Now" at bounding box center [542, 321] width 28 height 24
drag, startPoint x: 339, startPoint y: 323, endPoint x: 377, endPoint y: 323, distance: 37.7
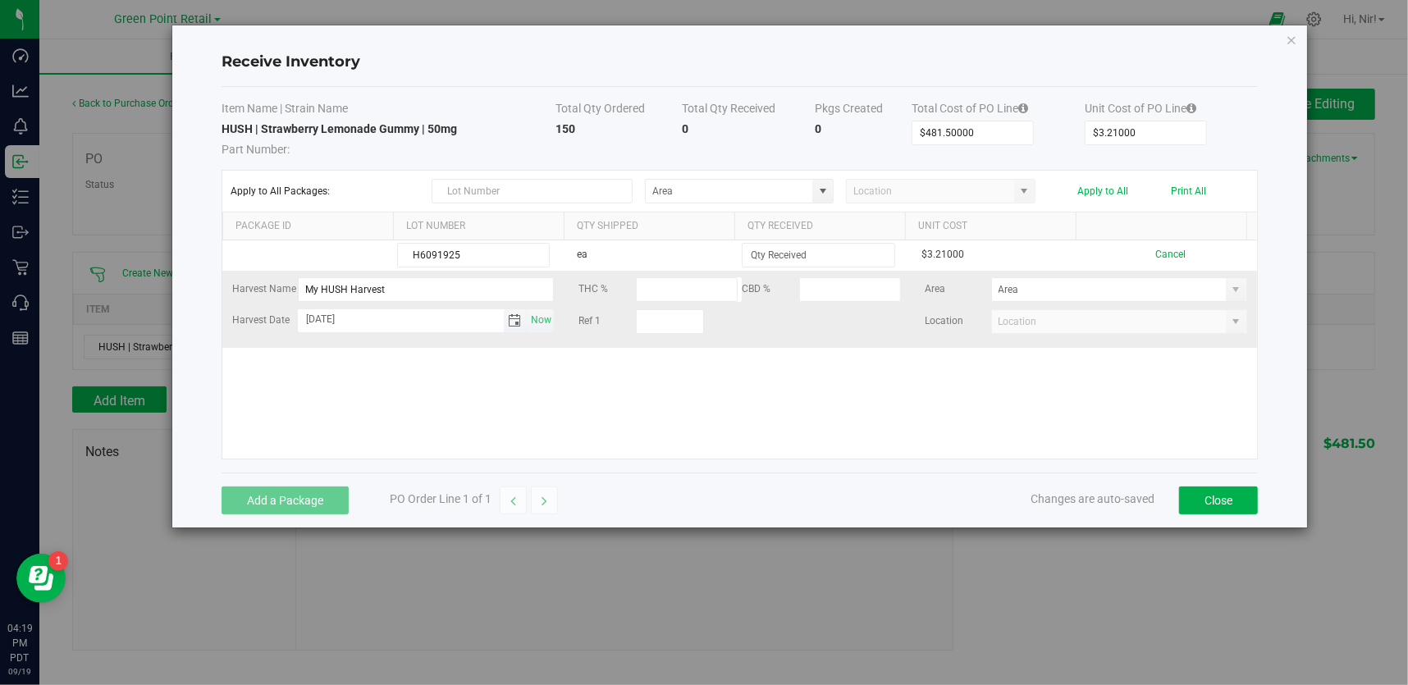
click at [340, 322] on input "Sep 19, 2025" at bounding box center [401, 319] width 206 height 21
click at [508, 318] on span "Toggle calendar" at bounding box center [514, 320] width 13 height 13
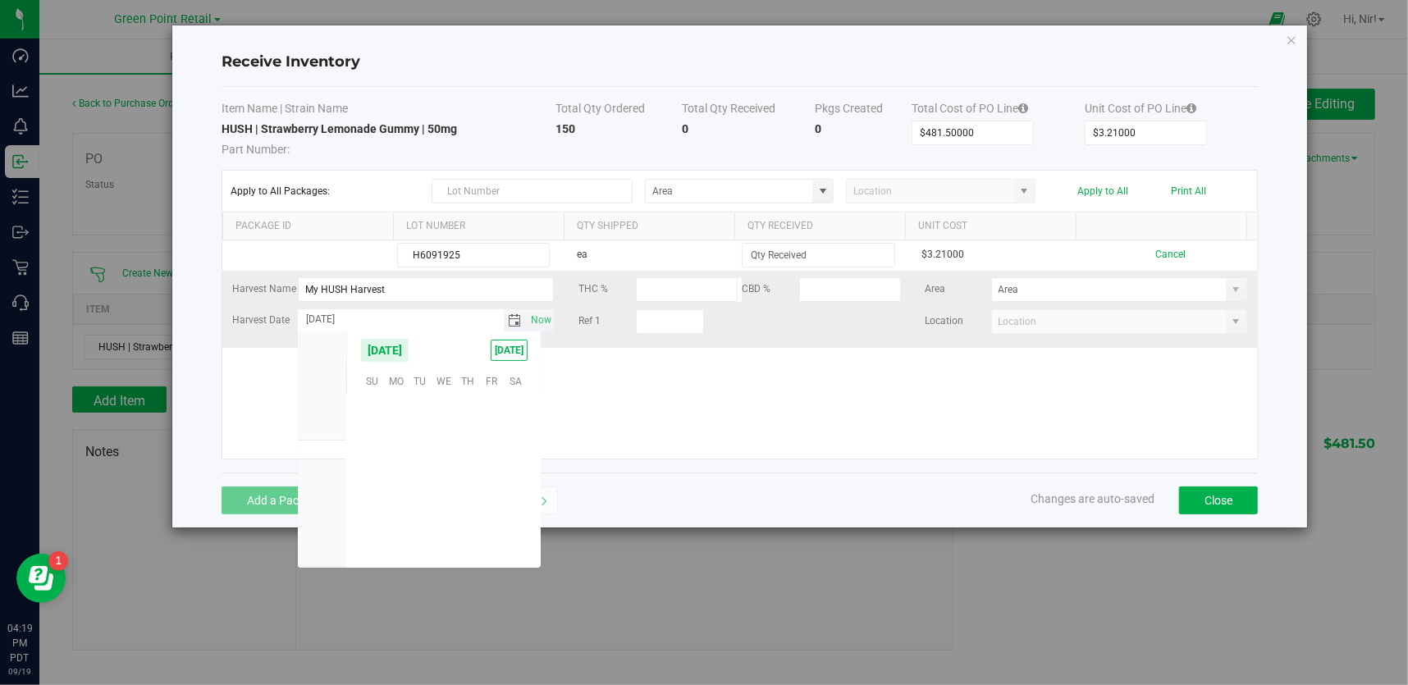
scroll to position [266036, 0]
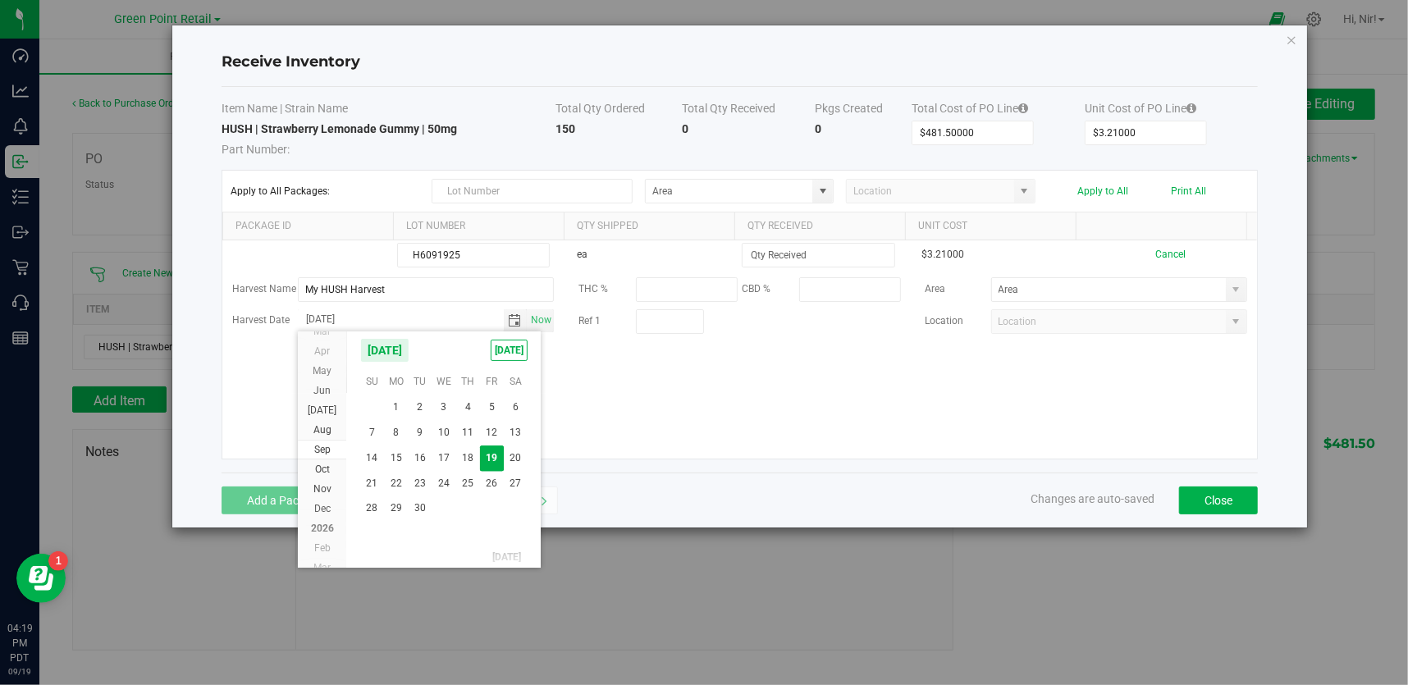
click at [323, 427] on span "Aug" at bounding box center [322, 429] width 18 height 11
drag, startPoint x: 452, startPoint y: 460, endPoint x: 464, endPoint y: 461, distance: 12.3
click at [452, 460] on span "13" at bounding box center [444, 455] width 24 height 25
type input "Aug 13, 2025"
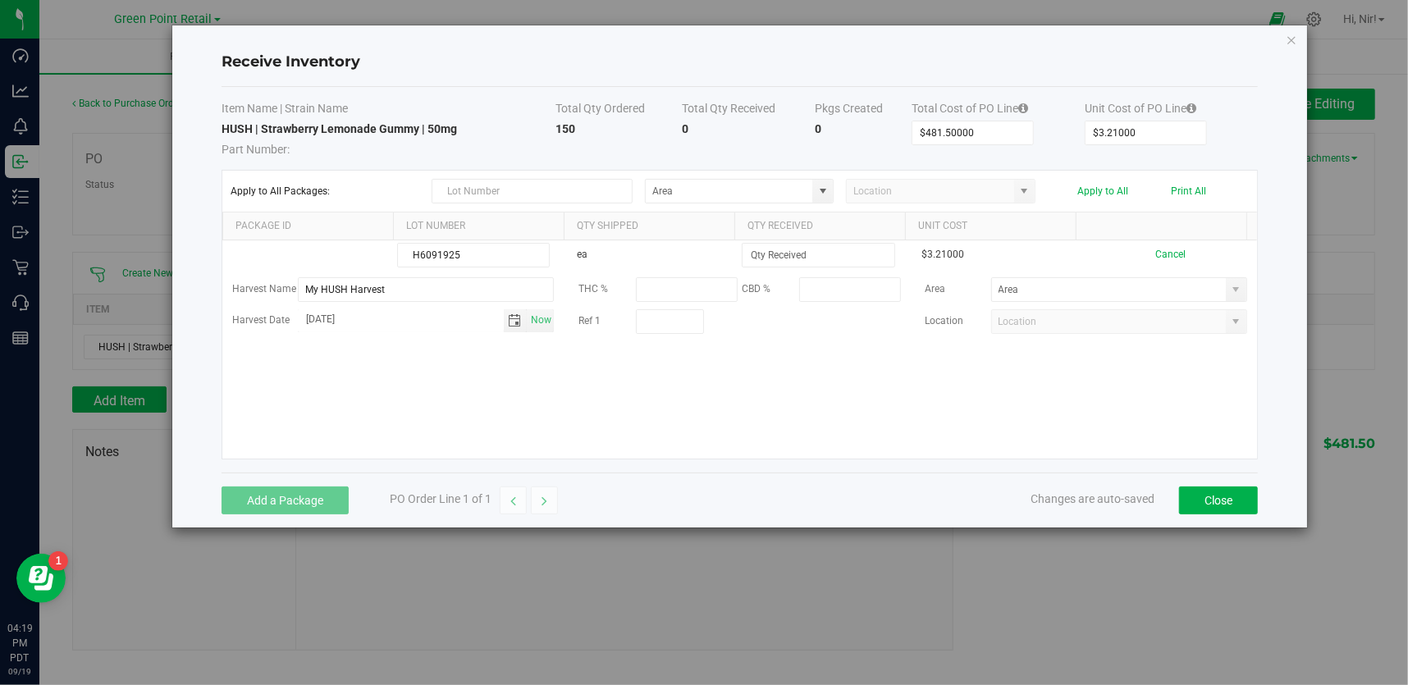
drag, startPoint x: 809, startPoint y: 426, endPoint x: 819, endPoint y: 424, distance: 10.0
click at [810, 425] on div "H6091925 ea $3.21000 Cancel Harvest Name My HUSH Harvest THC % CBD % Area Harve…" at bounding box center [739, 349] width 1035 height 218
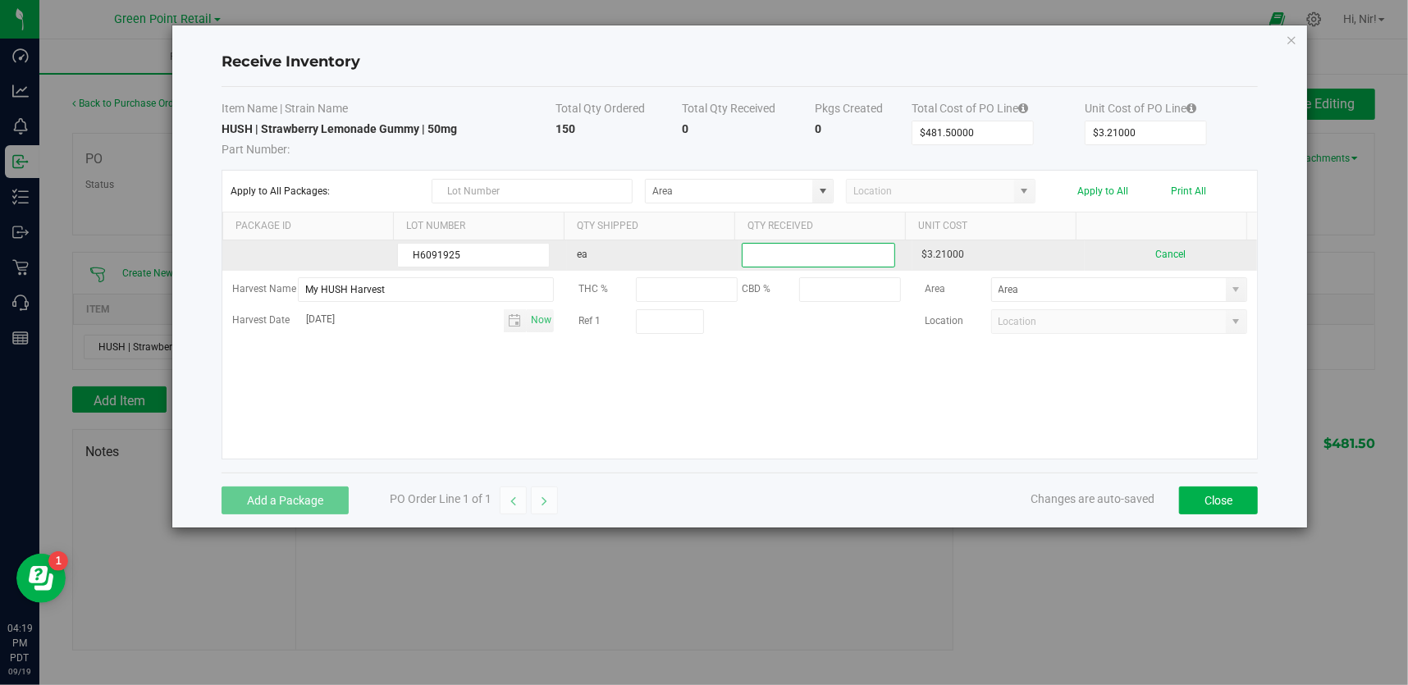
click at [813, 253] on input at bounding box center [818, 255] width 151 height 23
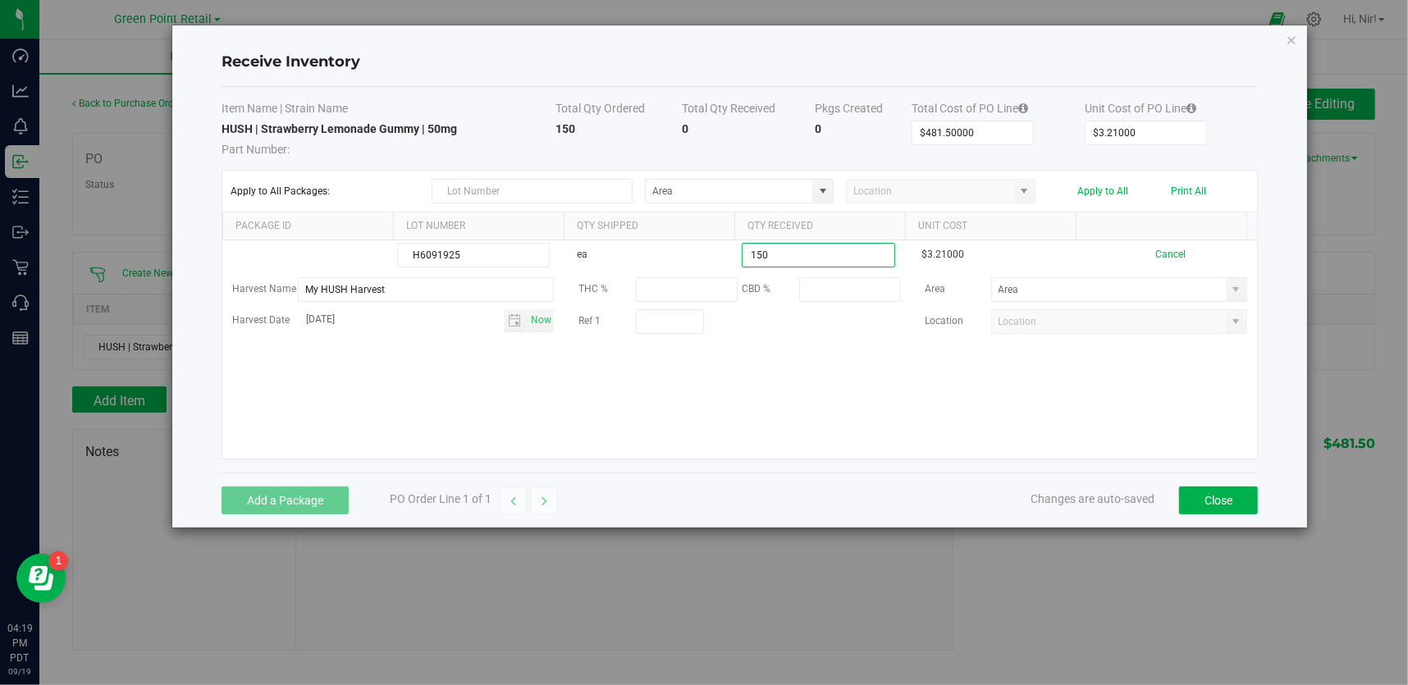
type input "150 ea"
click at [839, 379] on kendo-grid-list "H6091925 ea 150 ea $3.21000 Cancel Harvest Name My HUSH Harvest THC % CBD % Are…" at bounding box center [739, 349] width 1035 height 218
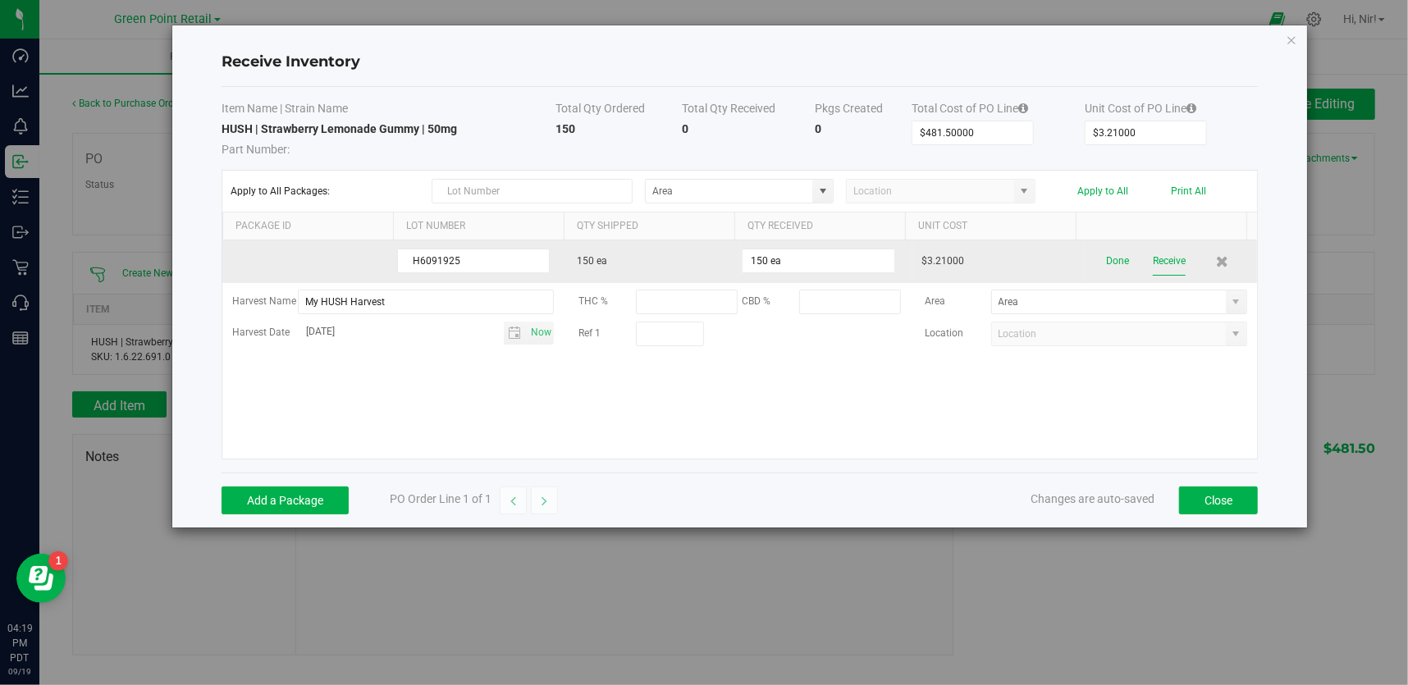
click at [1154, 254] on button "Receive" at bounding box center [1169, 261] width 33 height 29
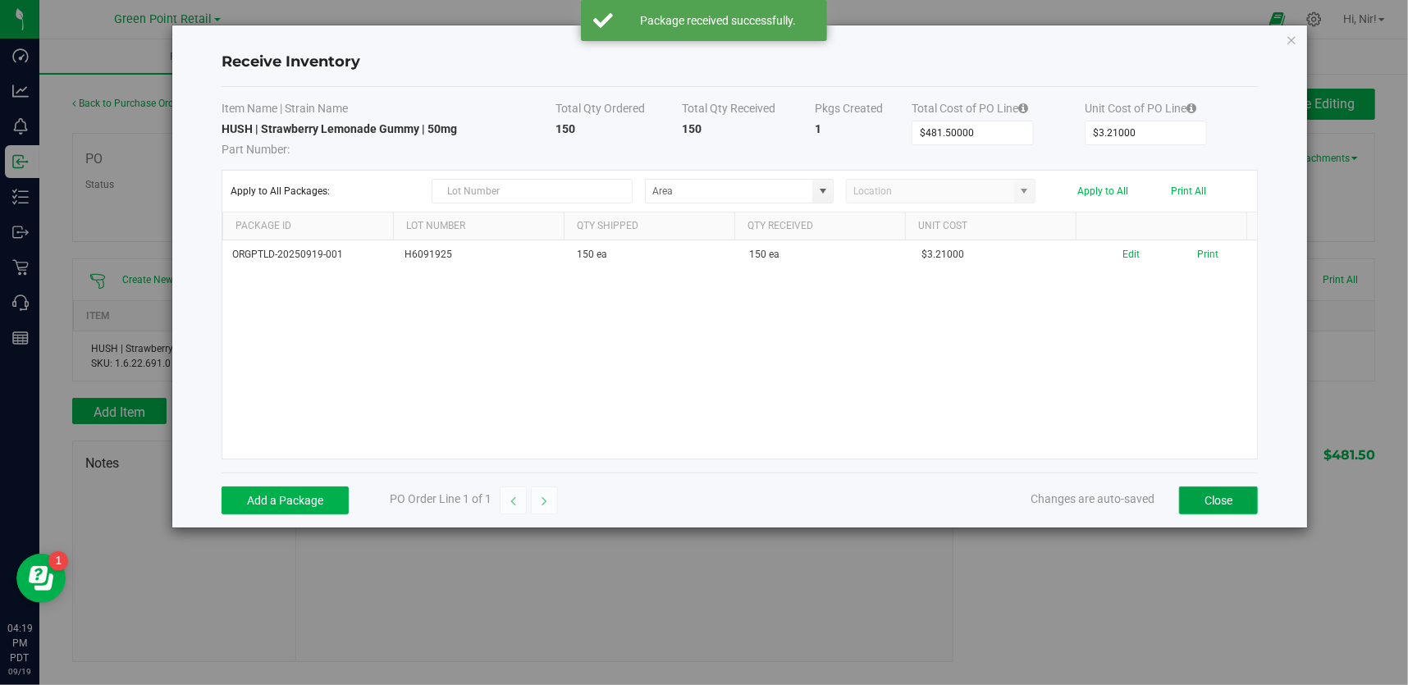
click at [1222, 498] on button "Close" at bounding box center [1218, 501] width 79 height 28
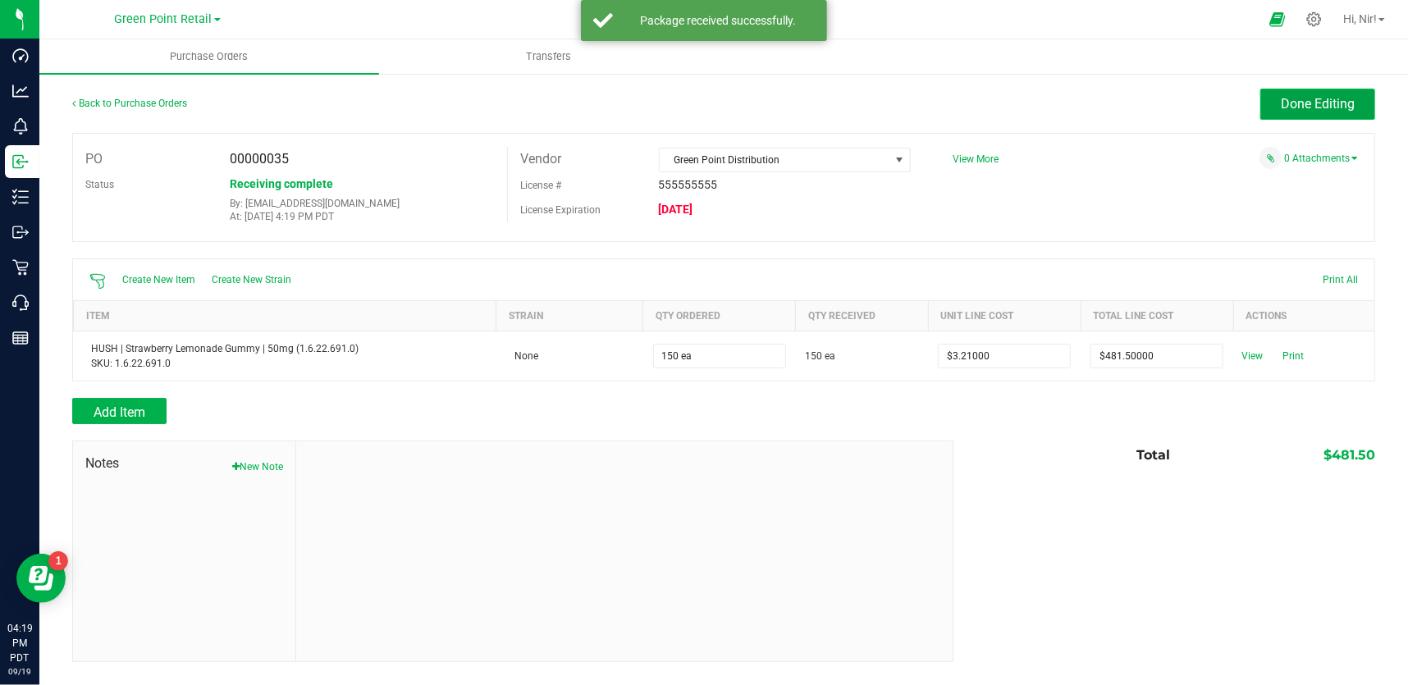
click at [1269, 103] on button "Done Editing" at bounding box center [1317, 104] width 115 height 31
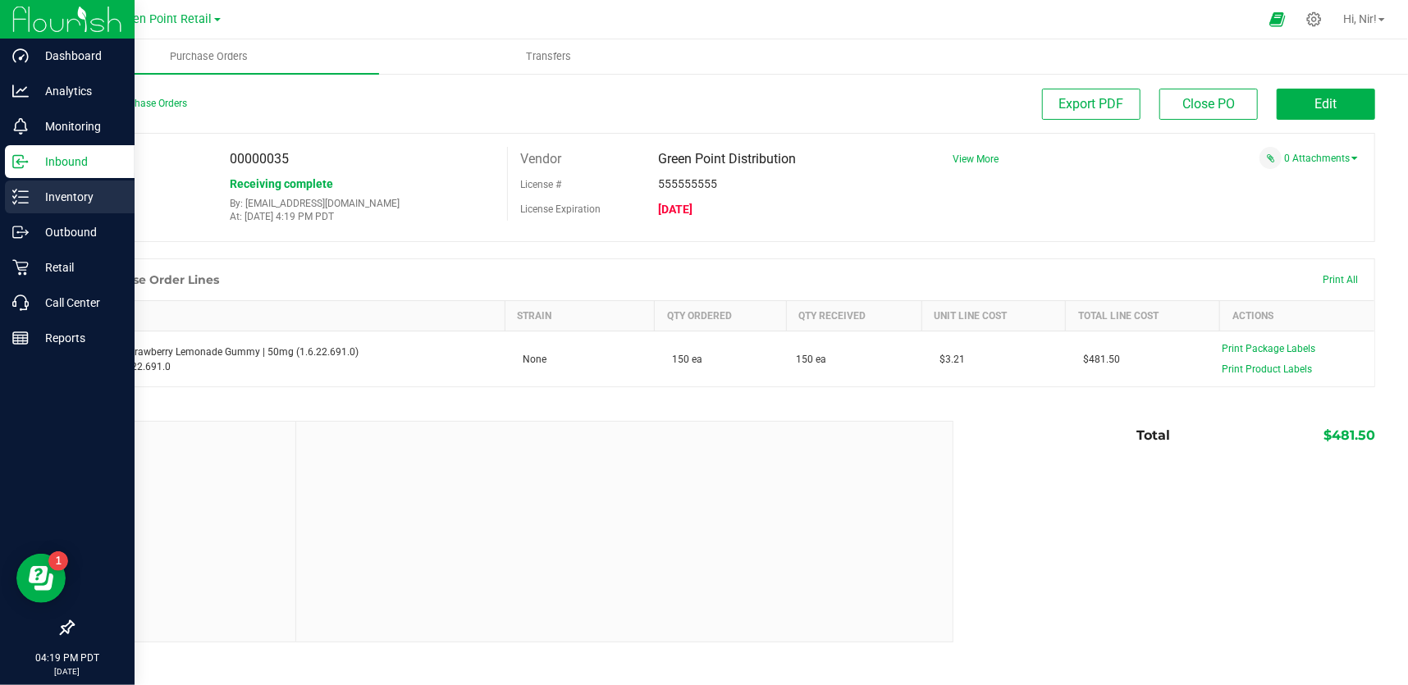
click at [37, 199] on p "Inventory" at bounding box center [78, 197] width 98 height 20
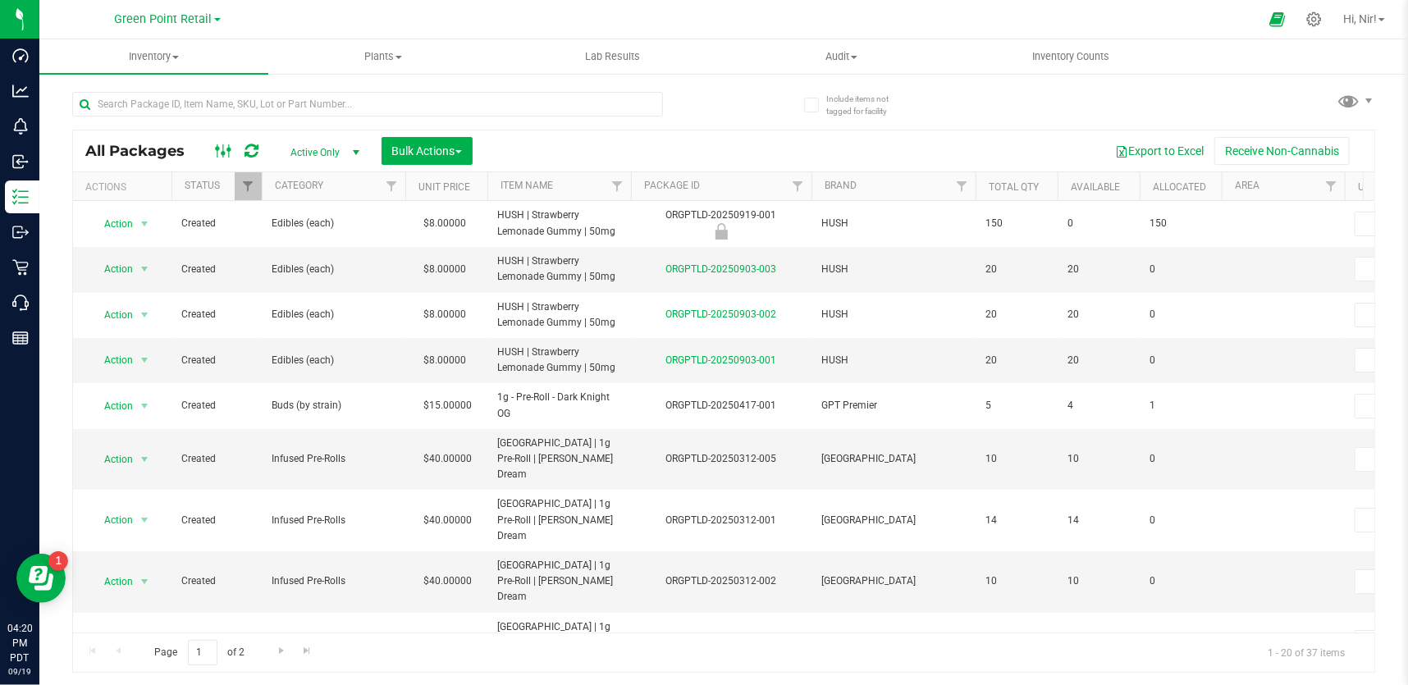
click at [225, 149] on icon at bounding box center [224, 151] width 18 height 20
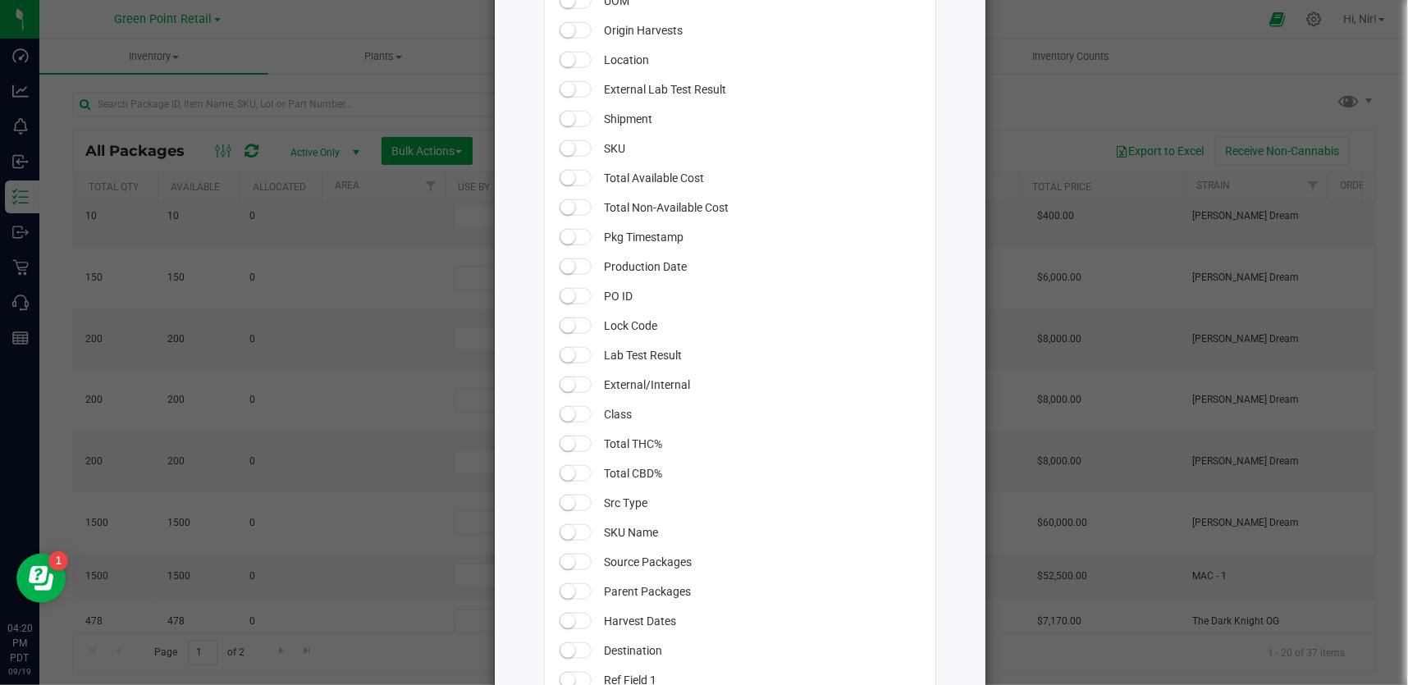
scroll to position [836, 0]
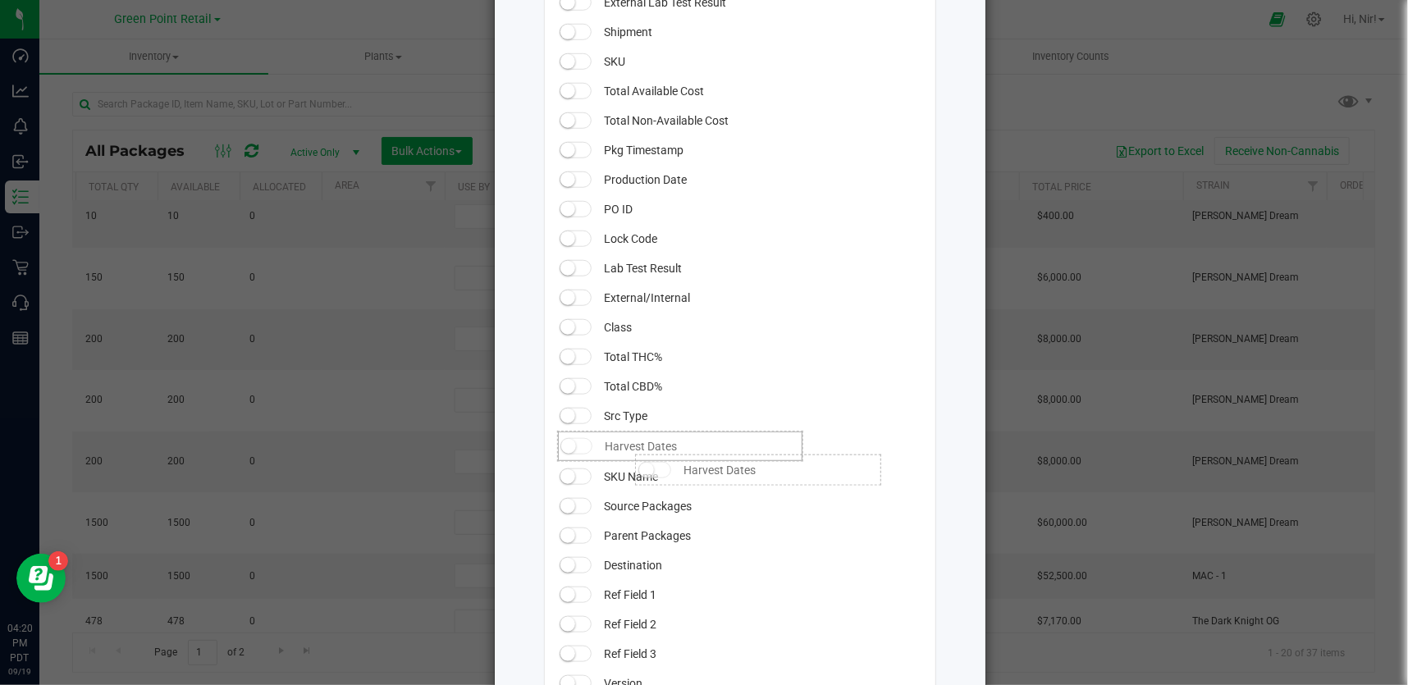
drag, startPoint x: 618, startPoint y: 532, endPoint x: 620, endPoint y: 450, distance: 82.1
click at [580, 446] on span at bounding box center [576, 445] width 33 height 16
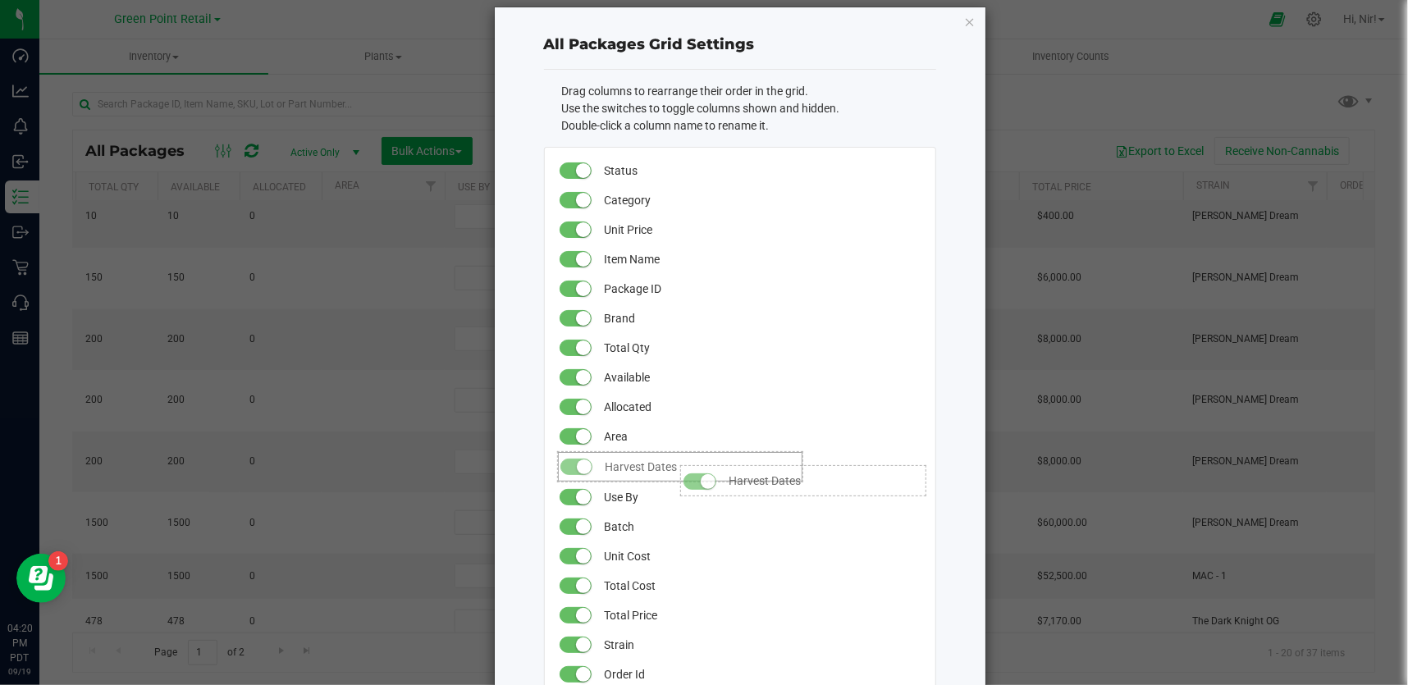
scroll to position [0, 0]
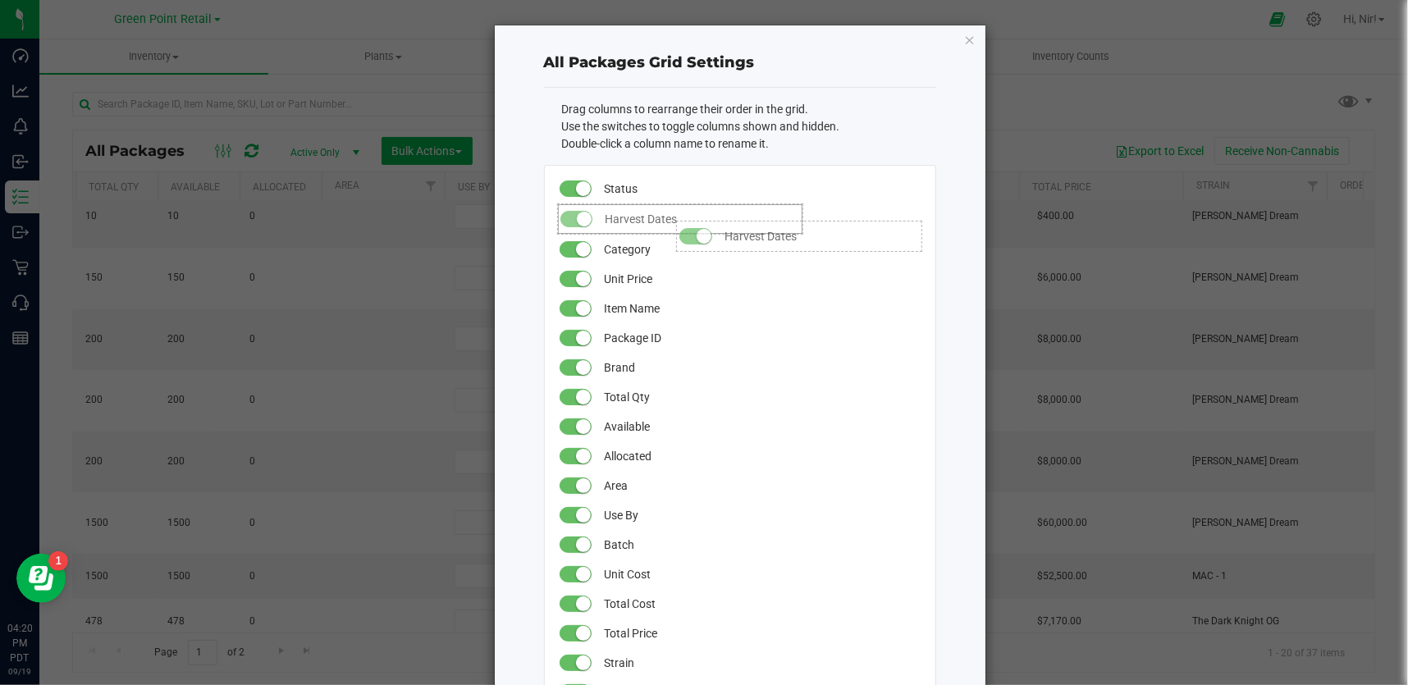
drag, startPoint x: 654, startPoint y: 444, endPoint x: 660, endPoint y: 213, distance: 230.7
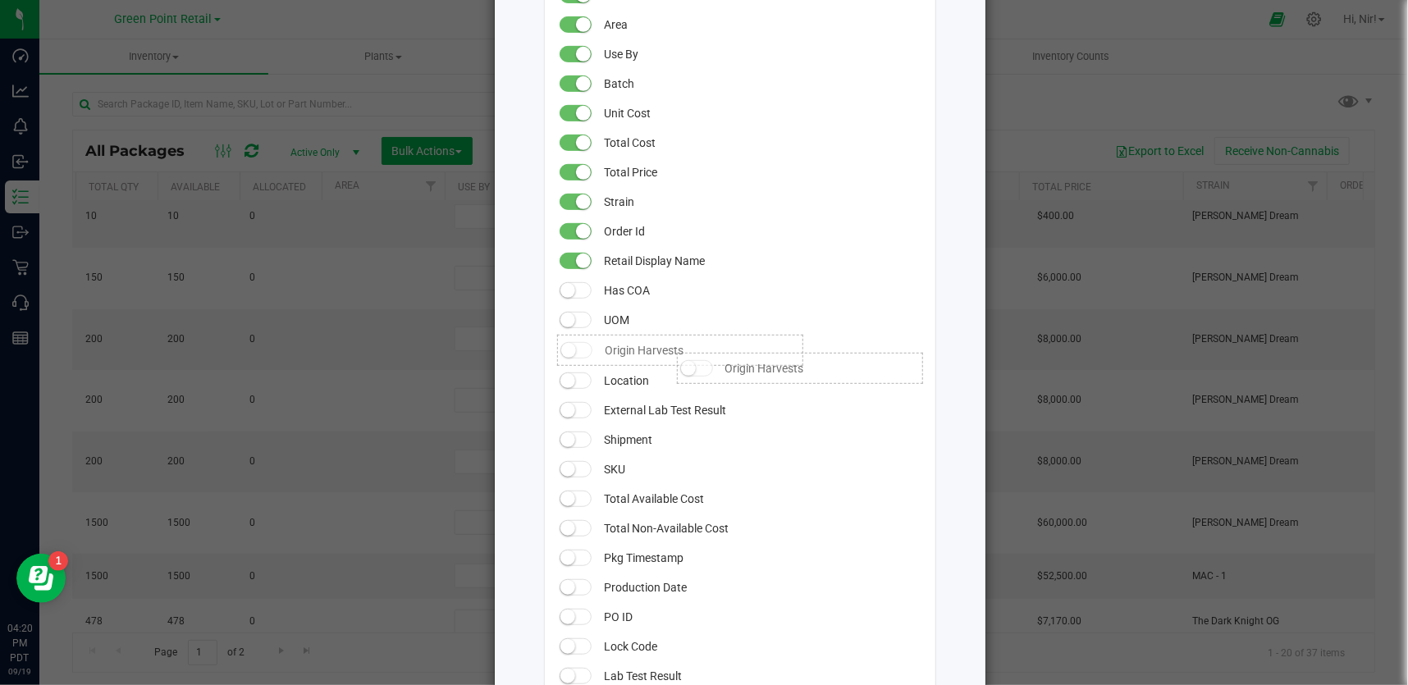
scroll to position [16, 0]
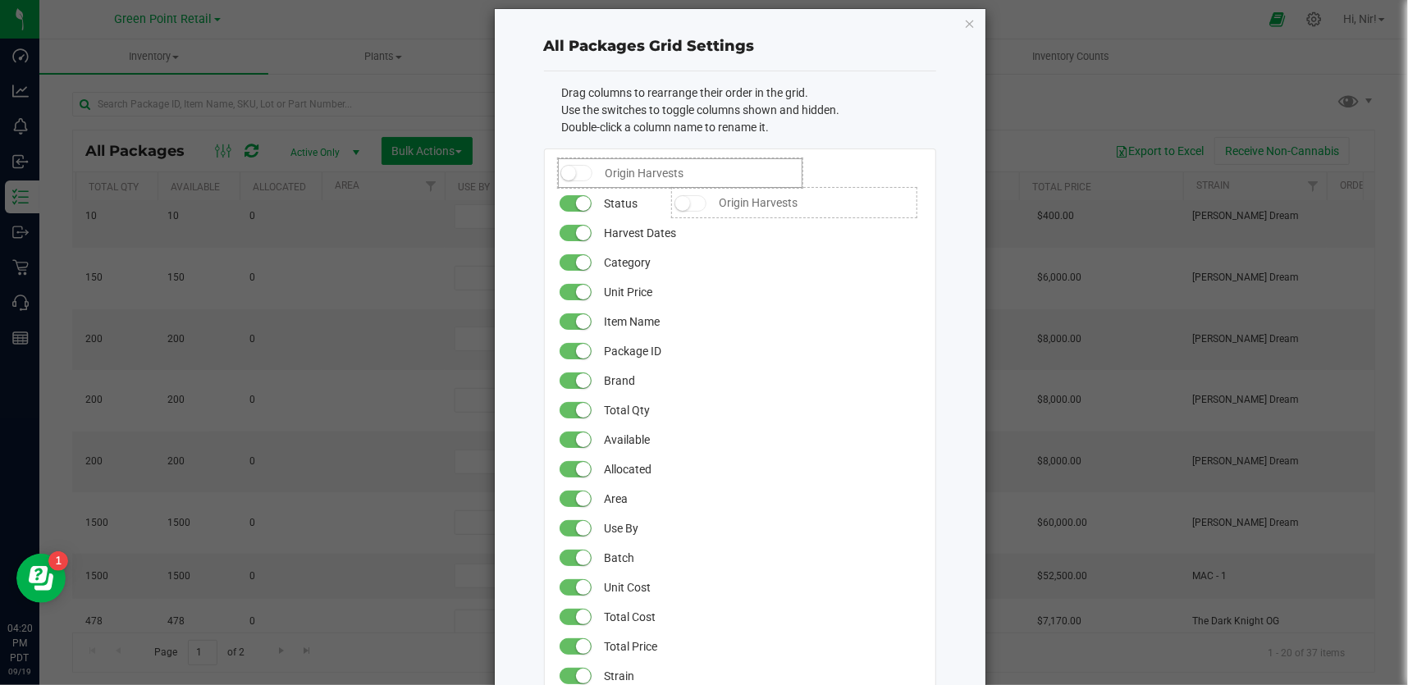
drag, startPoint x: 660, startPoint y: 261, endPoint x: 656, endPoint y: 180, distance: 81.3
click at [575, 174] on span at bounding box center [576, 172] width 33 height 16
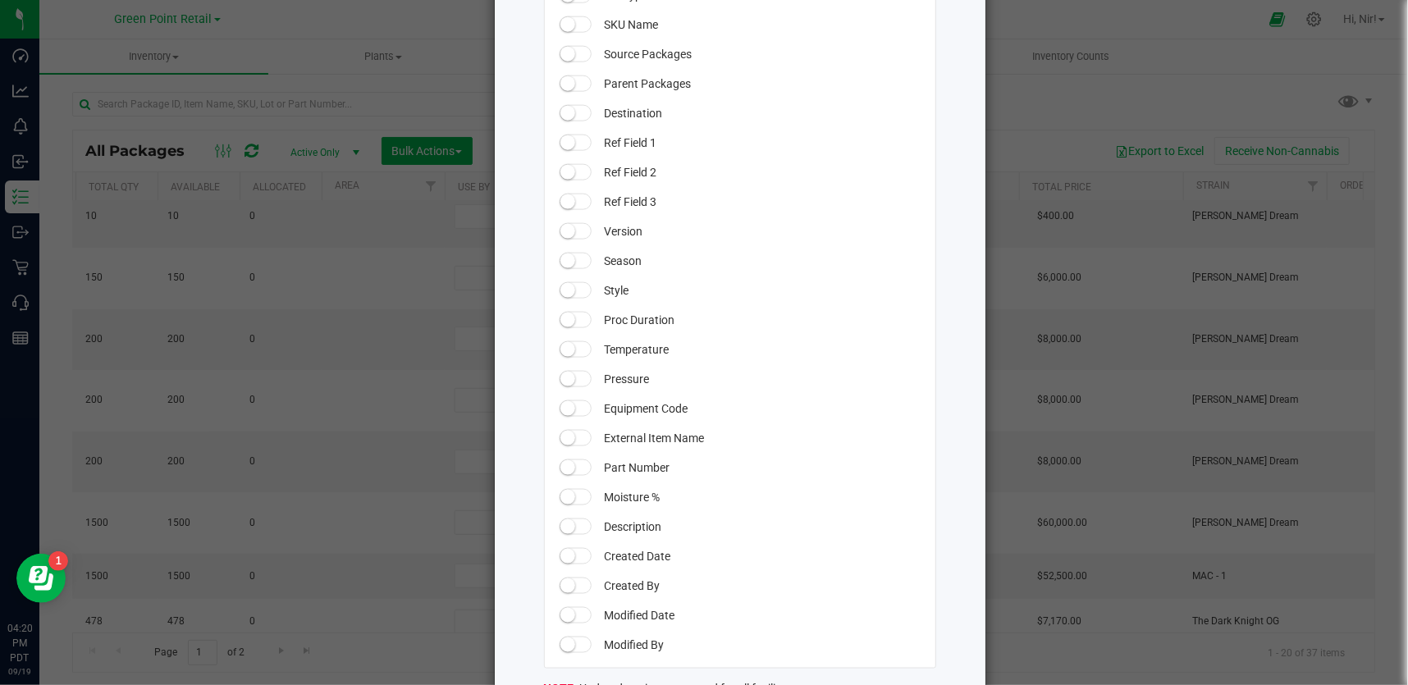
scroll to position [1395, 0]
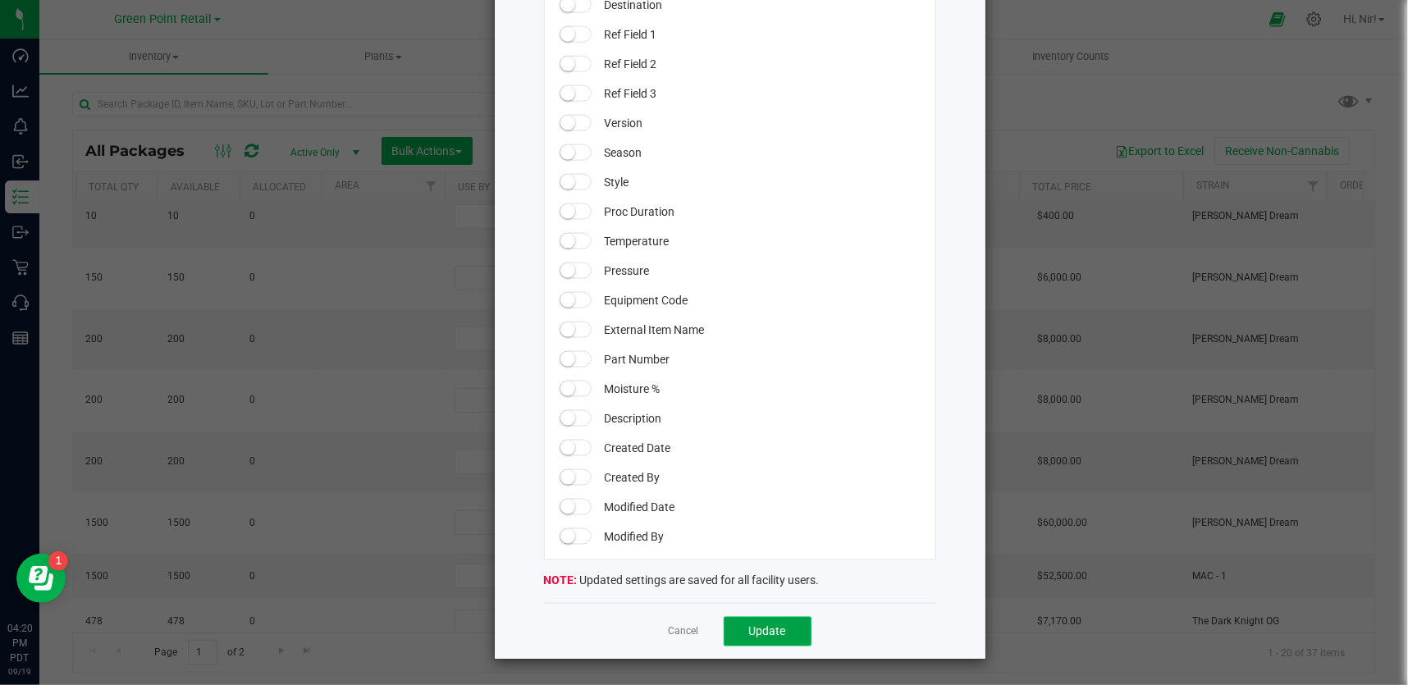
click at [729, 622] on button "Update" at bounding box center [768, 632] width 88 height 30
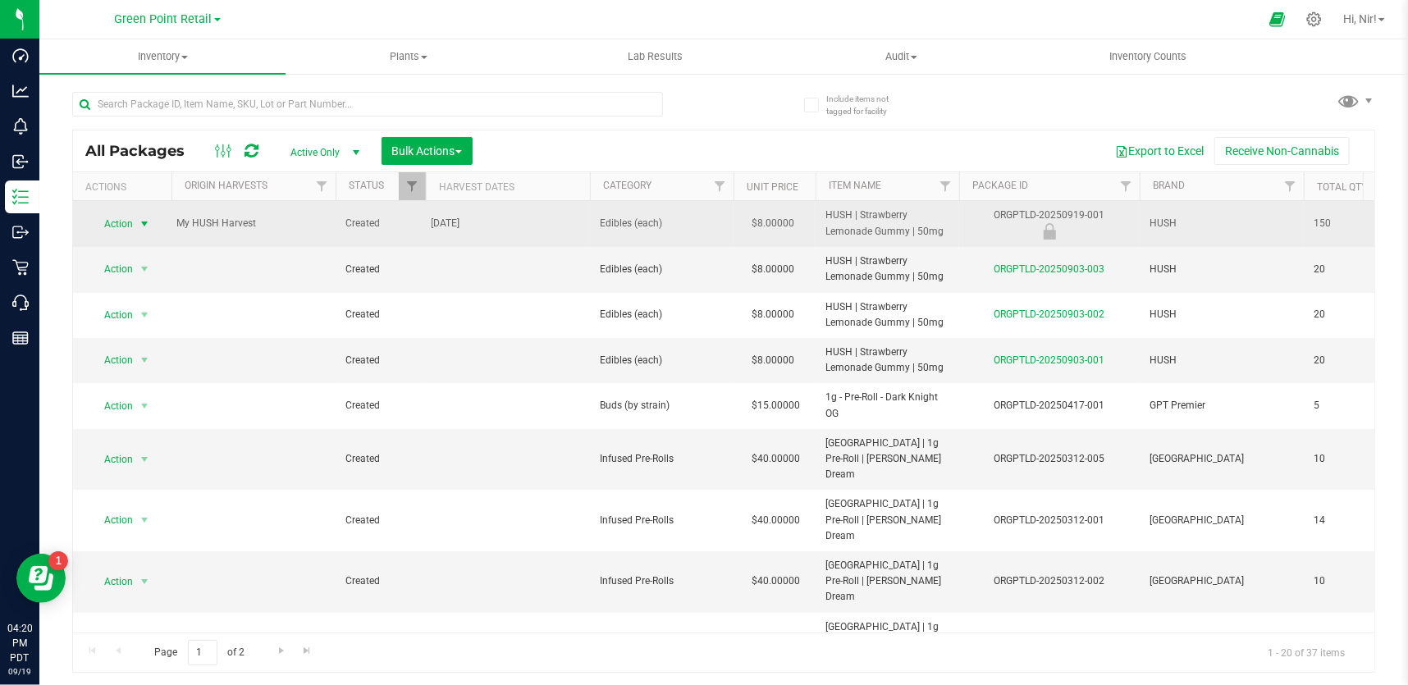
click at [139, 220] on span "select" at bounding box center [144, 223] width 13 height 13
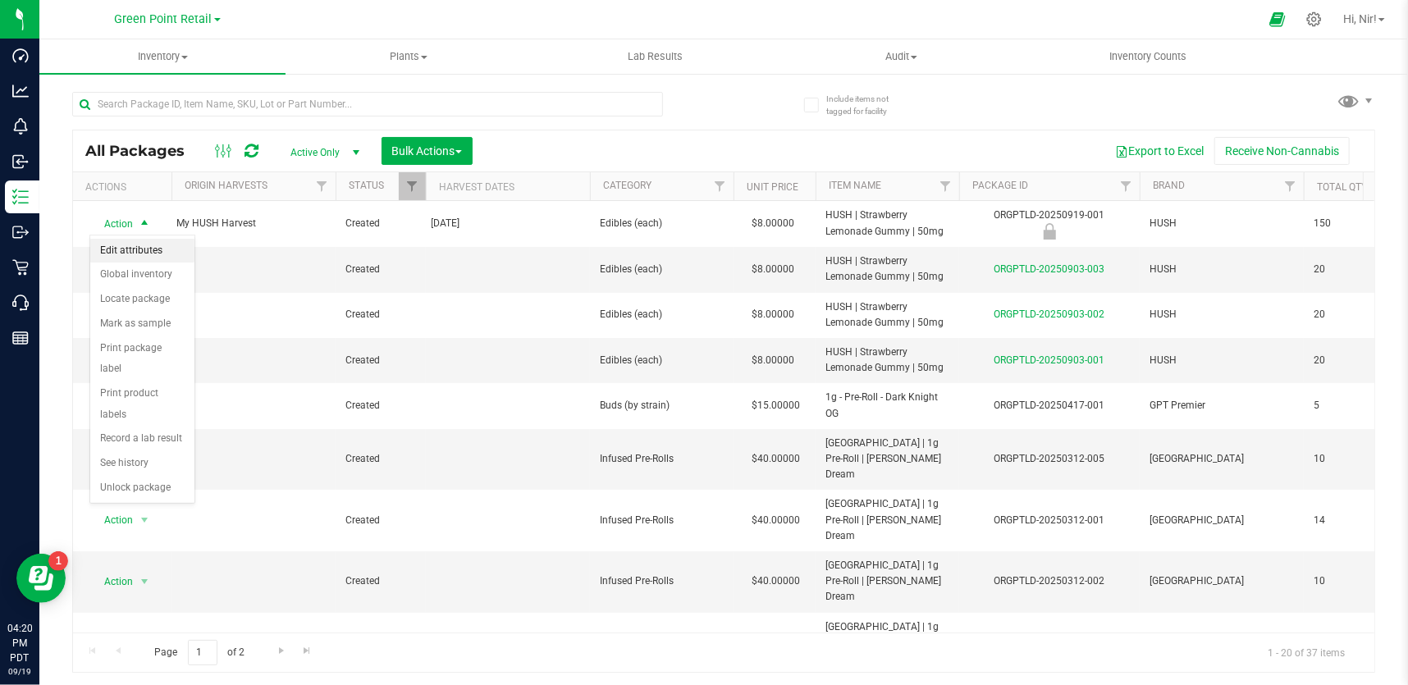
click at [154, 249] on li "Edit attributes" at bounding box center [142, 251] width 104 height 25
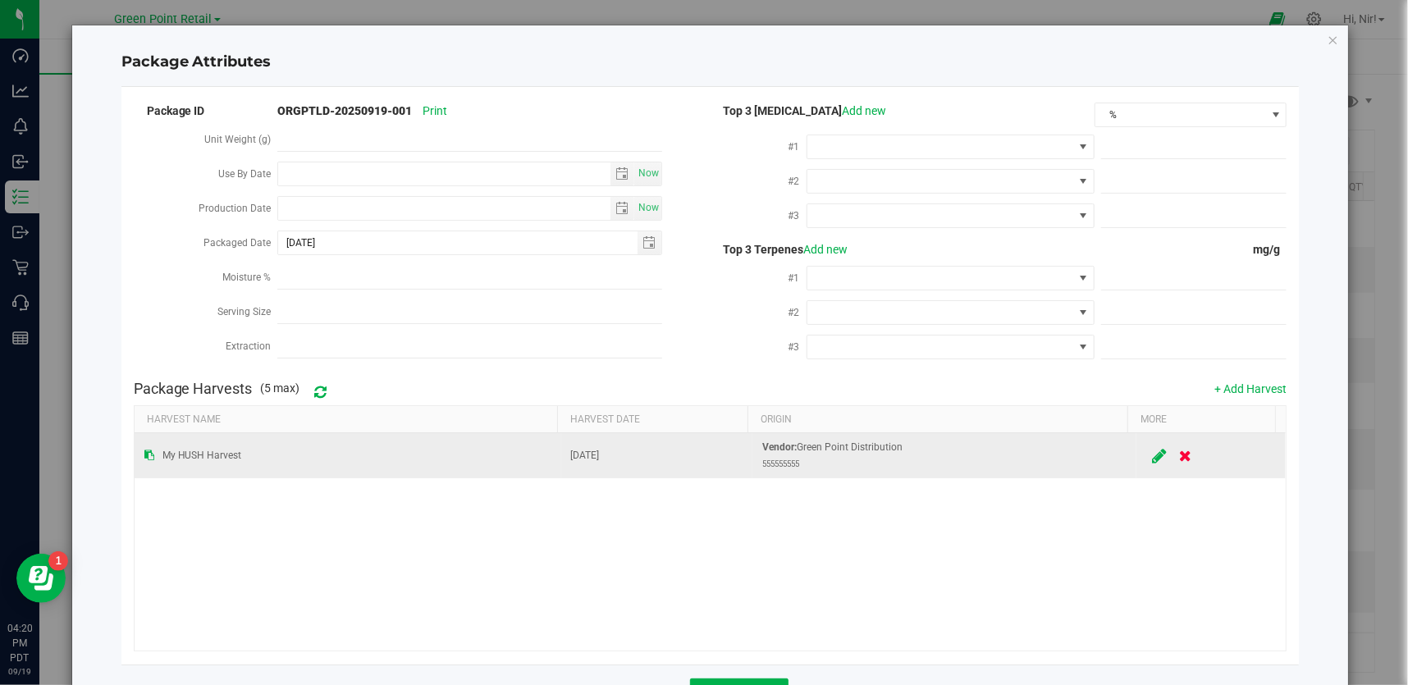
click at [1153, 454] on icon at bounding box center [1160, 456] width 15 height 12
click at [284, 453] on input "My HUSH Harvest" at bounding box center [343, 456] width 399 height 25
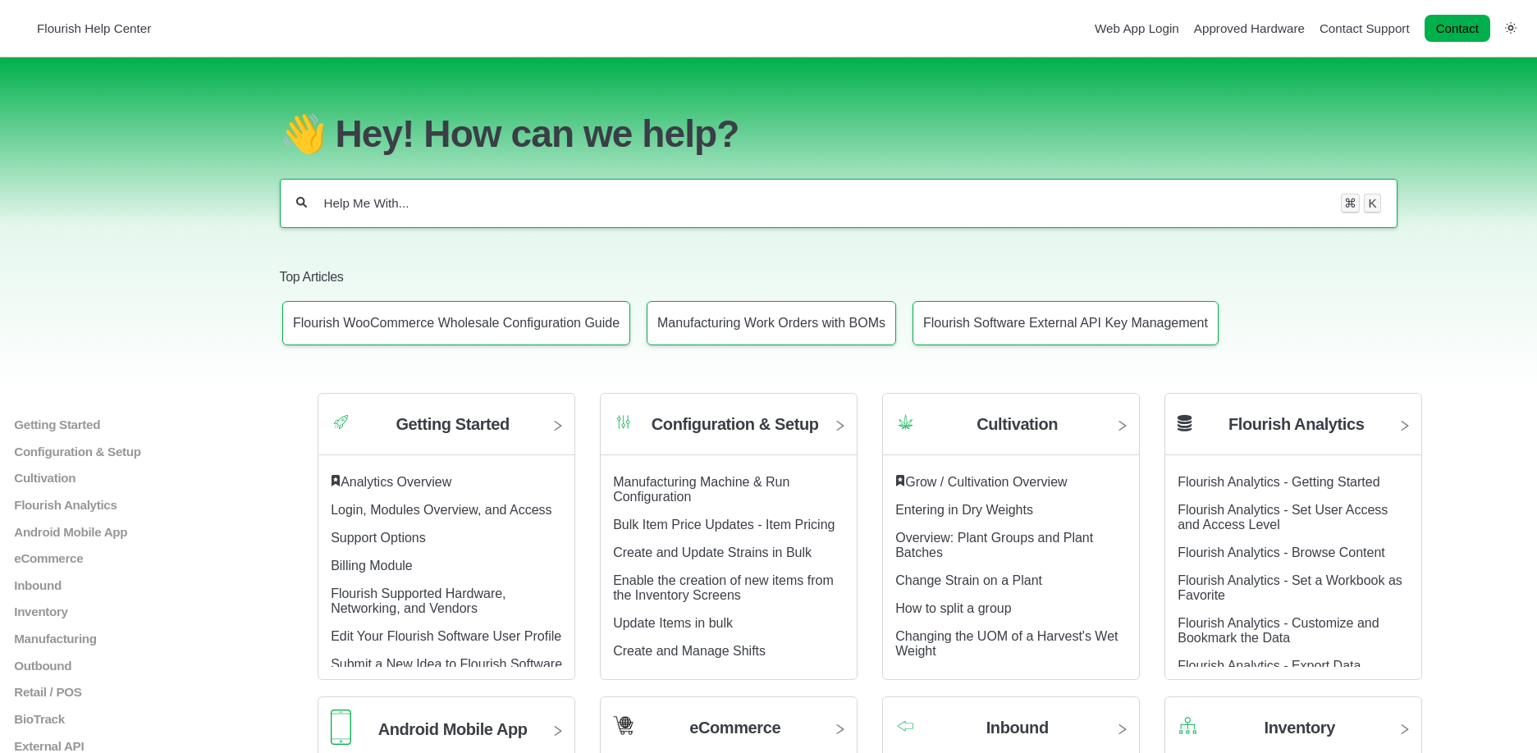
click at [692, 187] on div "⌘ K" at bounding box center [839, 203] width 1118 height 49
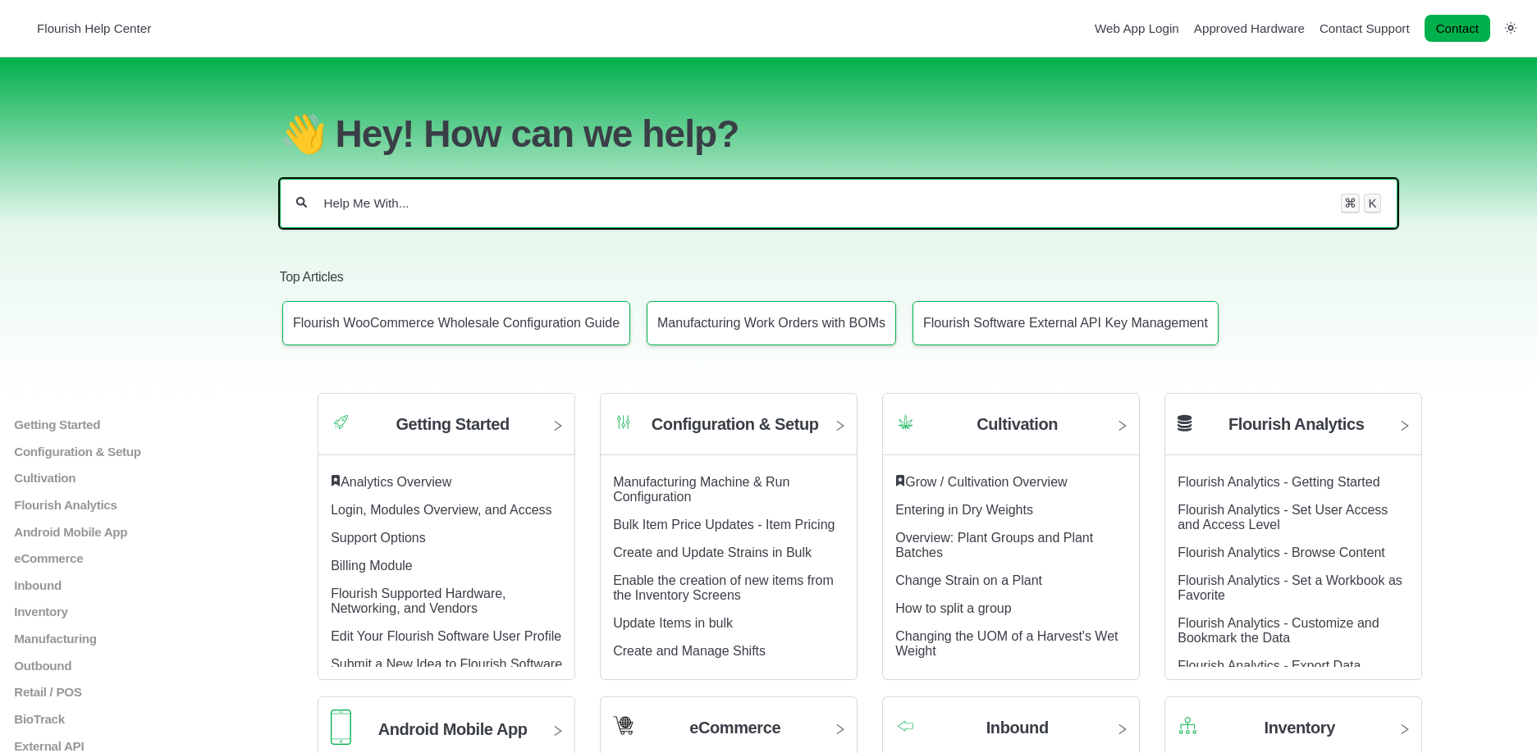
click at [688, 195] on input "Help Me With..." at bounding box center [823, 203] width 1003 height 16
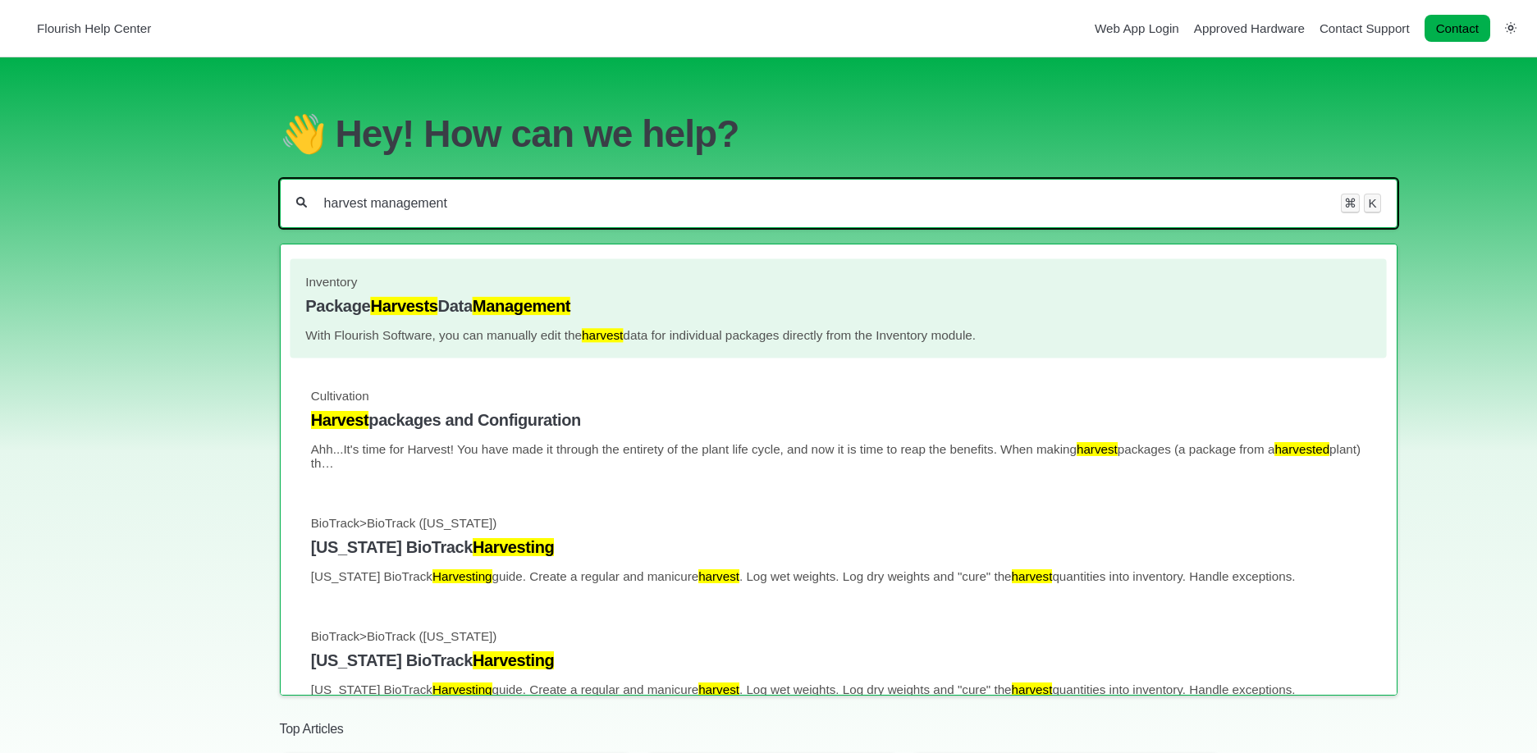
type input "harvest management"
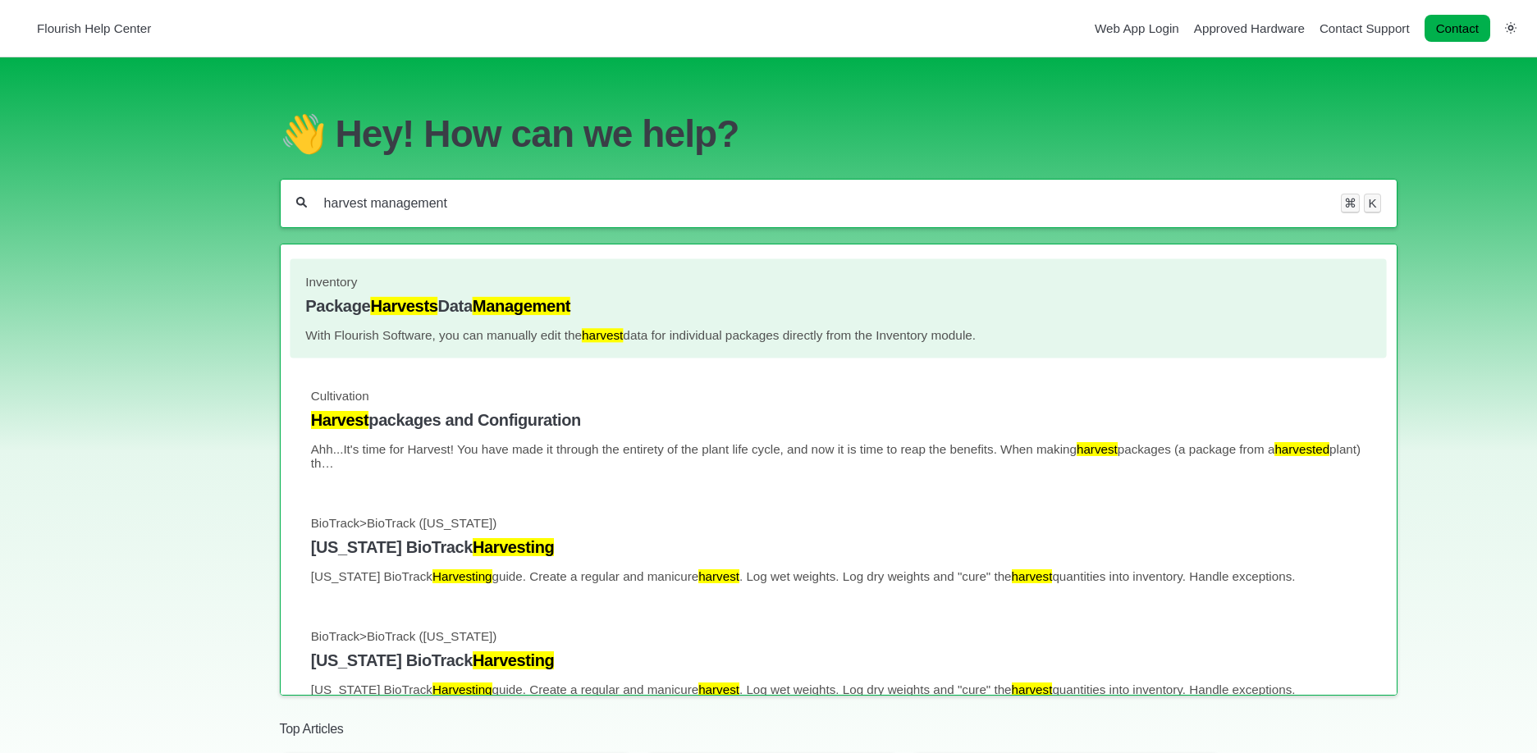
click at [495, 309] on mark "Management" at bounding box center [522, 306] width 98 height 18
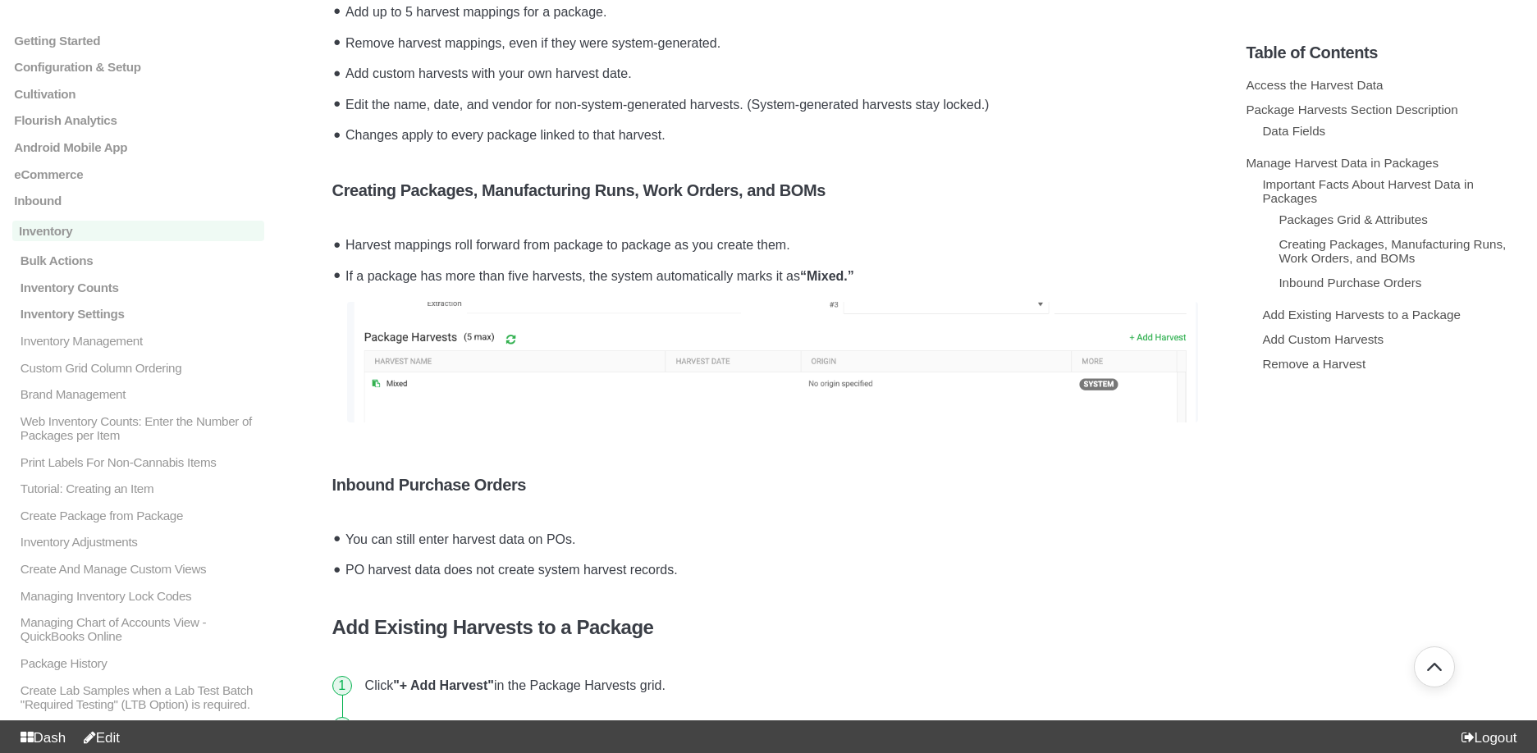
scroll to position [2517, 0]
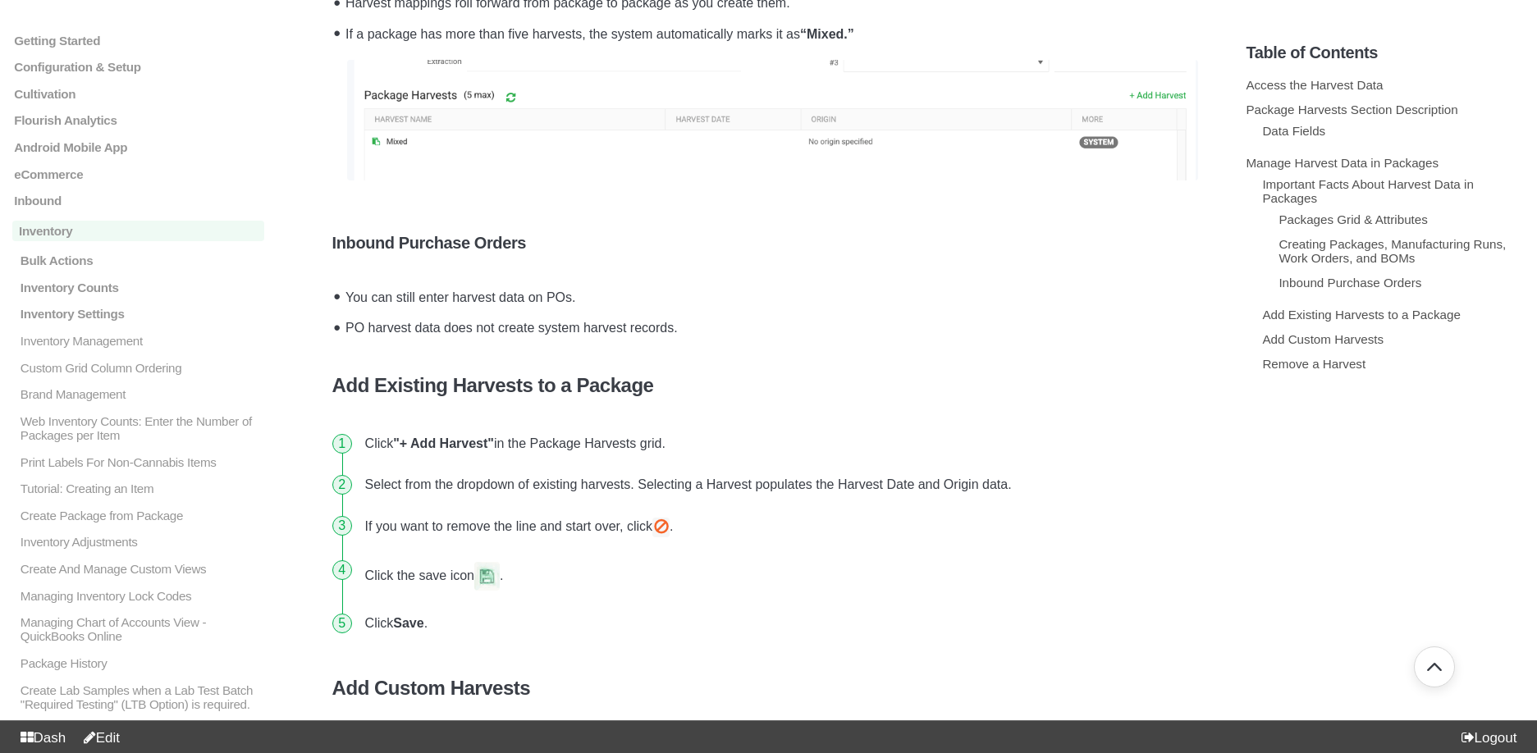
click at [110, 740] on link "Edit" at bounding box center [97, 738] width 43 height 16
